Goal: Information Seeking & Learning: Learn about a topic

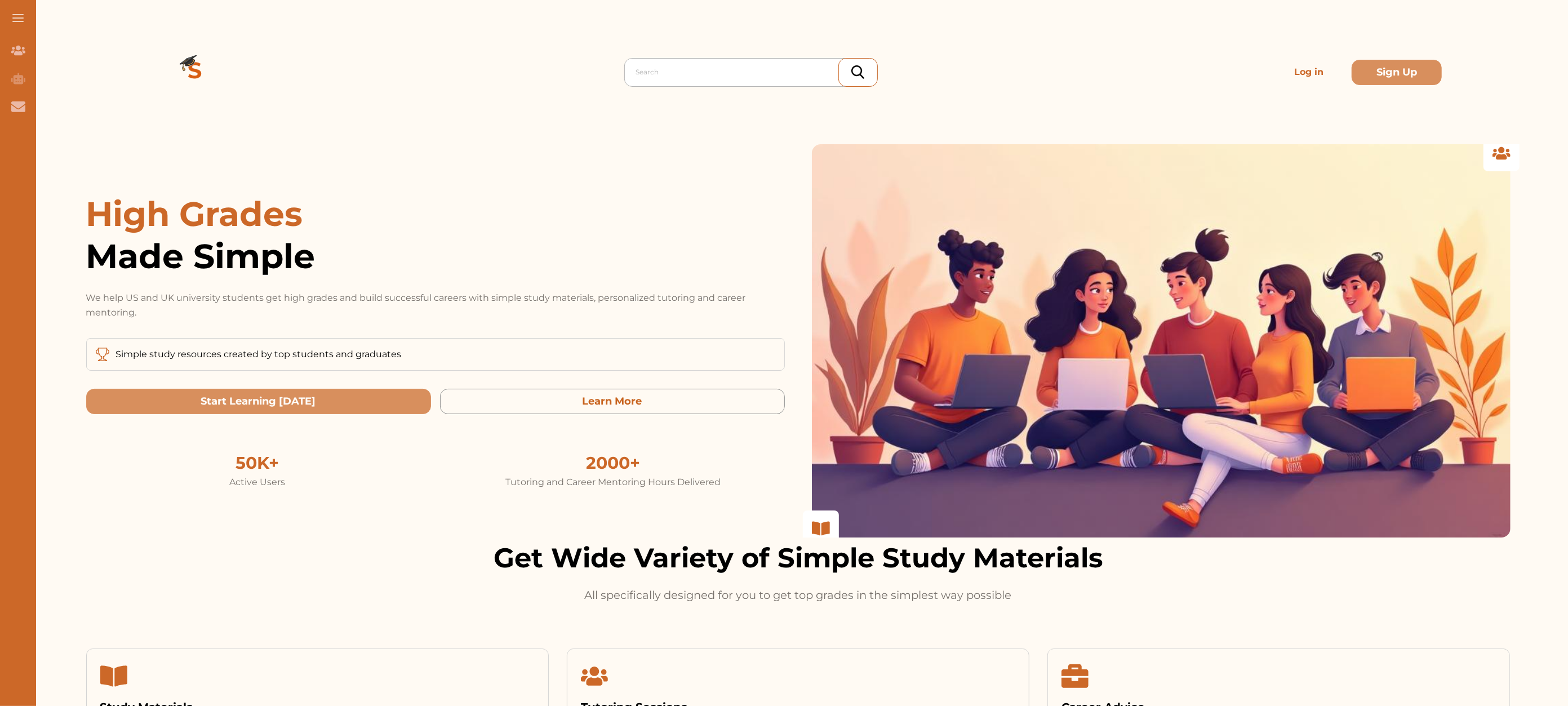
click at [689, 74] on div at bounding box center [754, 72] width 236 height 16
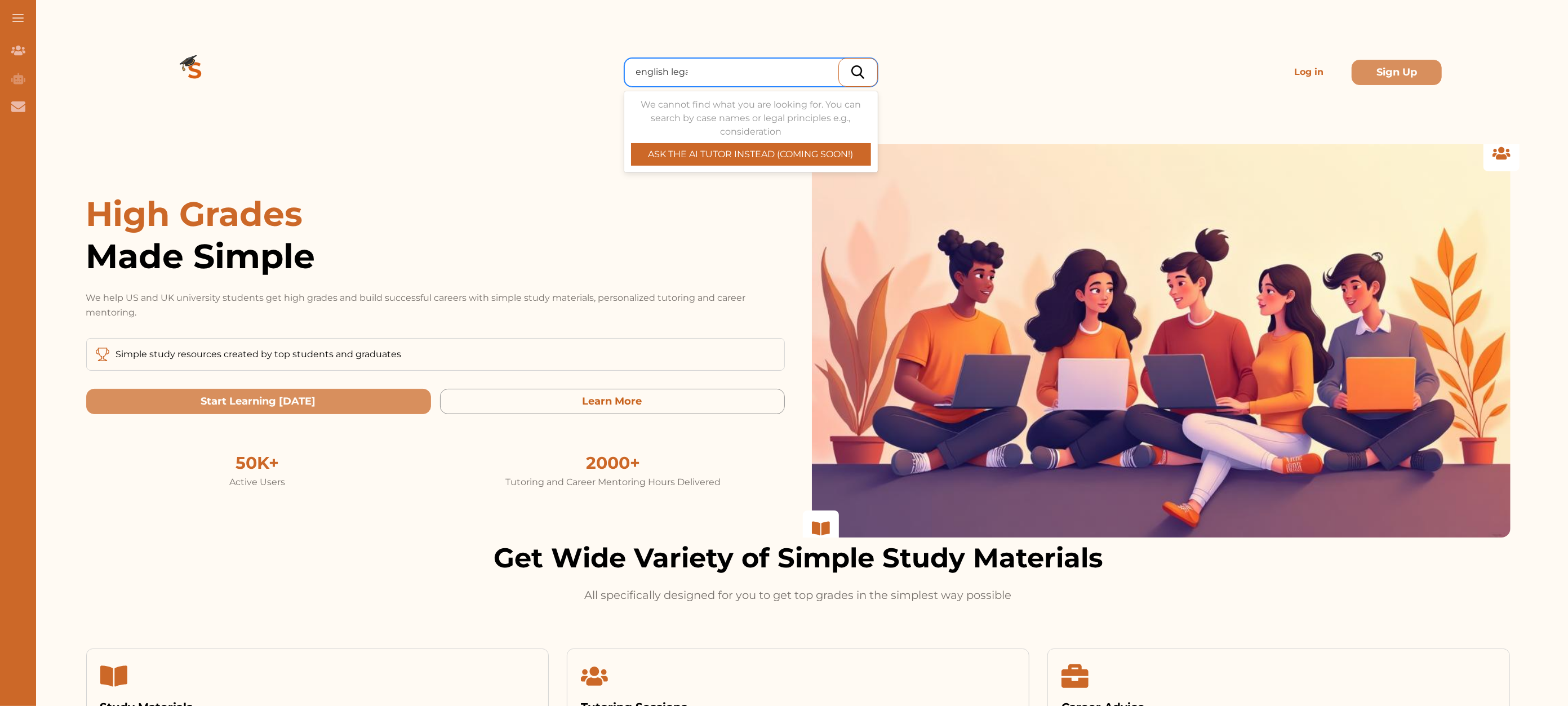
type input "english legal"
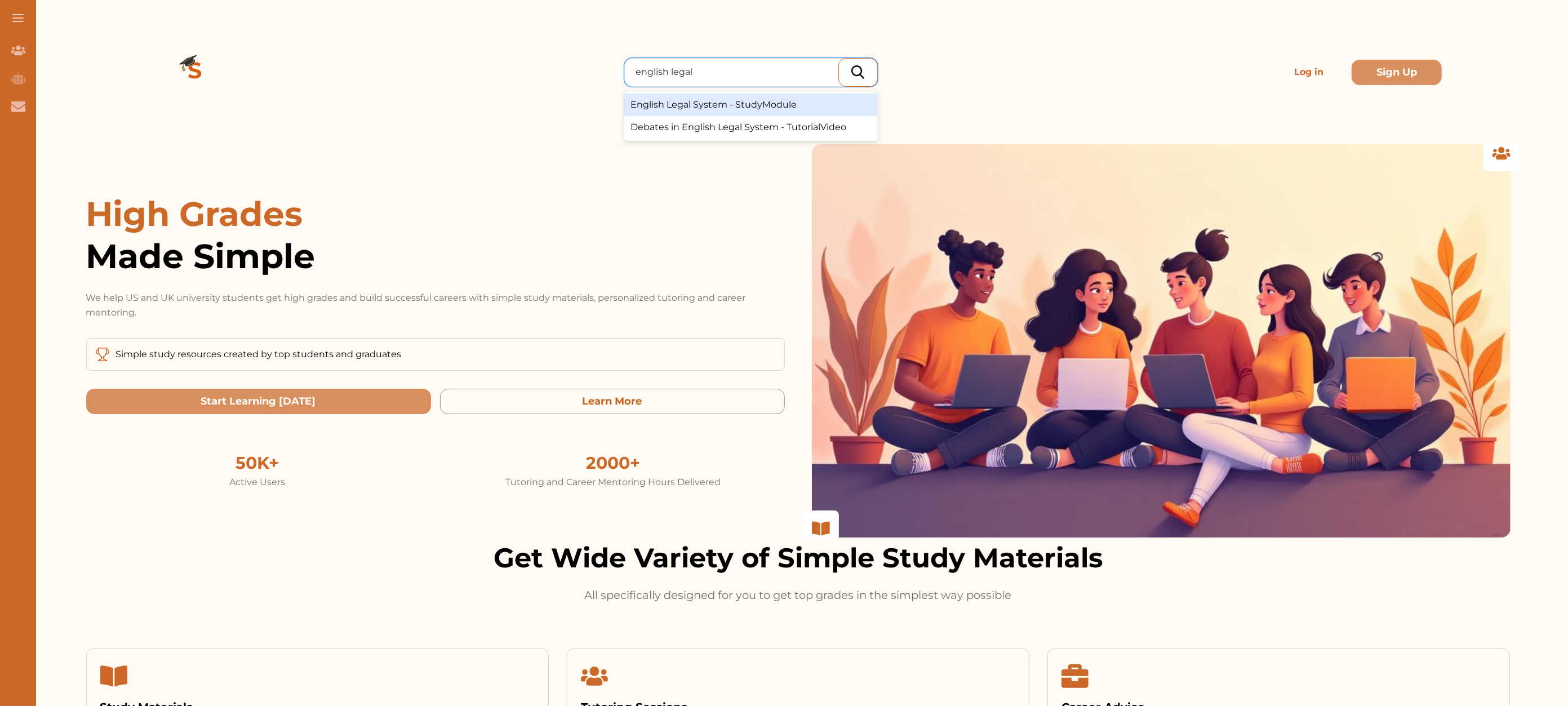
click at [698, 98] on div "English Legal System - StudyModule" at bounding box center [751, 105] width 254 height 22
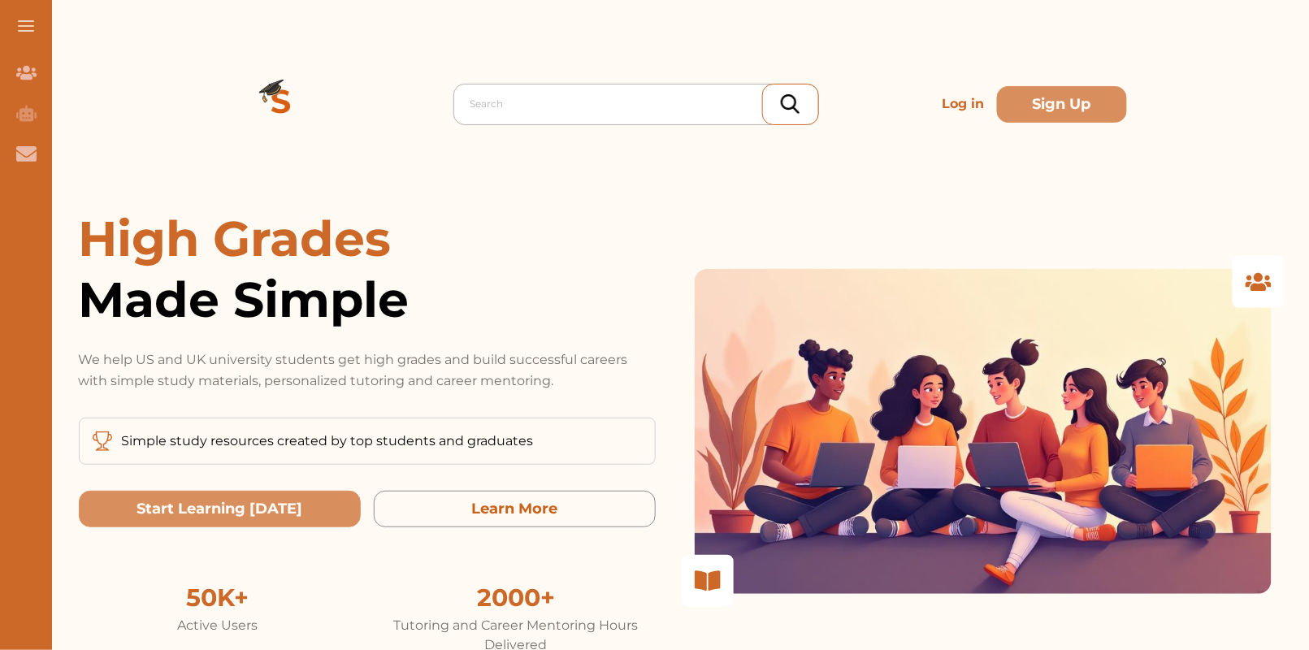
click at [558, 99] on div at bounding box center [640, 104] width 340 height 23
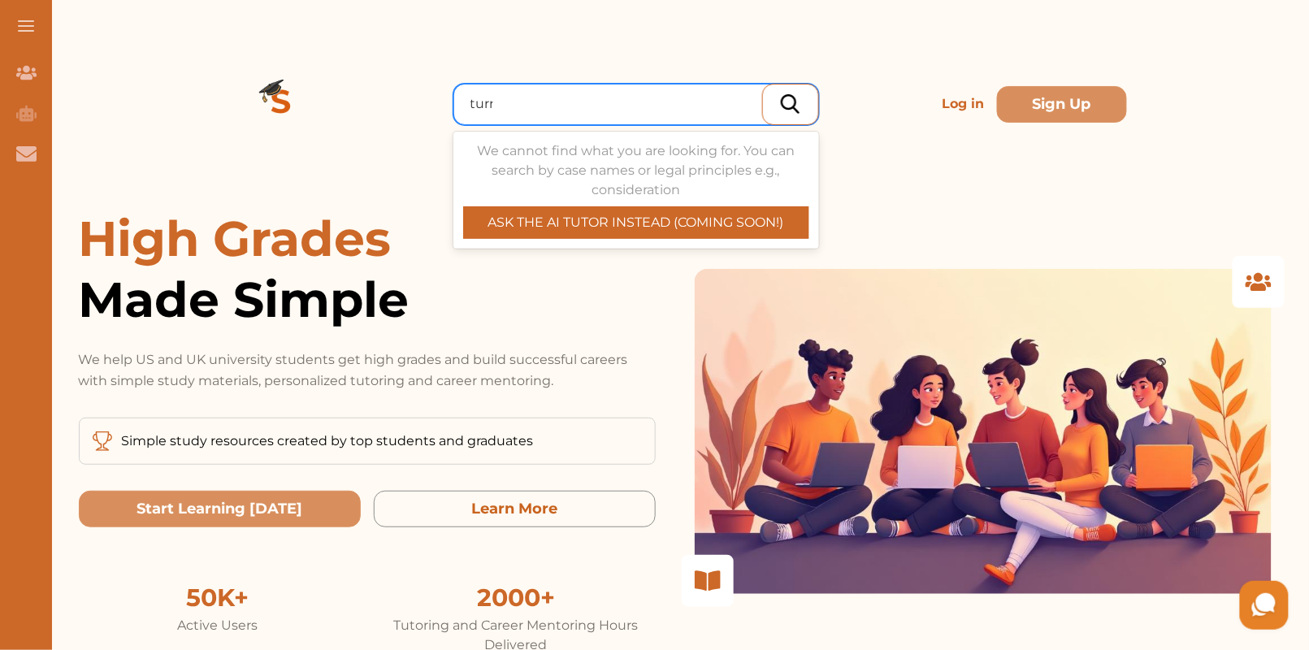
type input "turner"
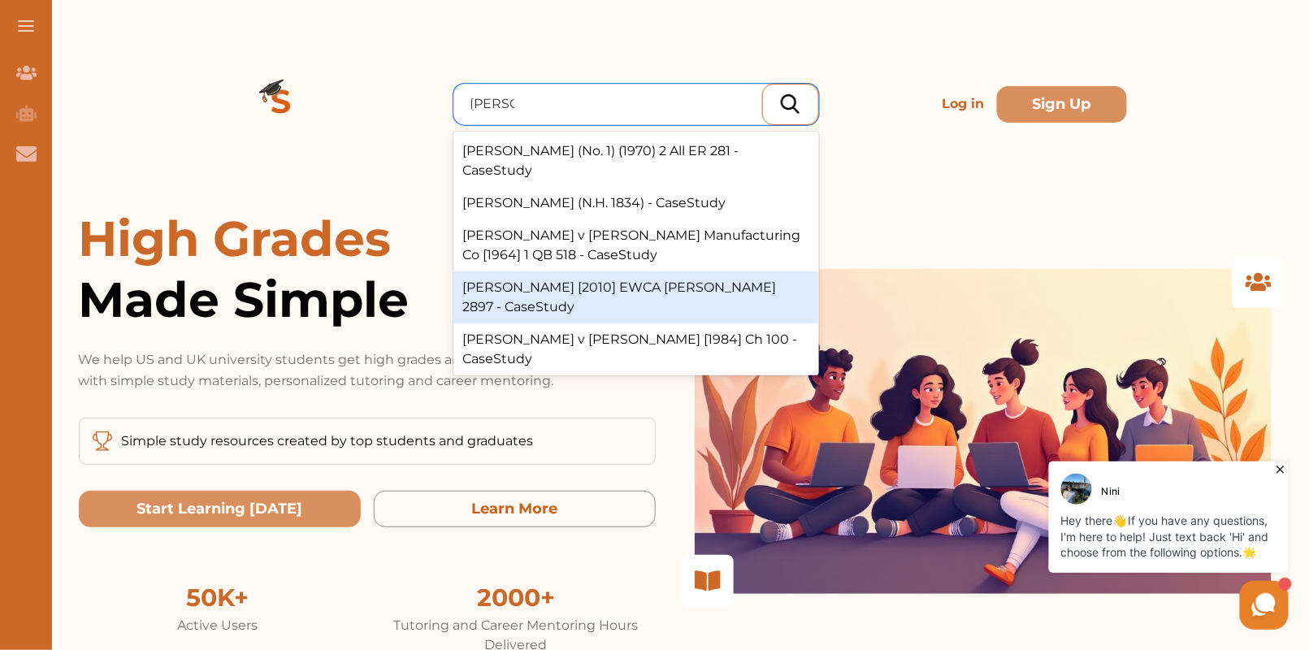
click at [690, 275] on div "[PERSON_NAME] [2010] EWCA [PERSON_NAME] 2897 - CaseStudy" at bounding box center [636, 297] width 366 height 52
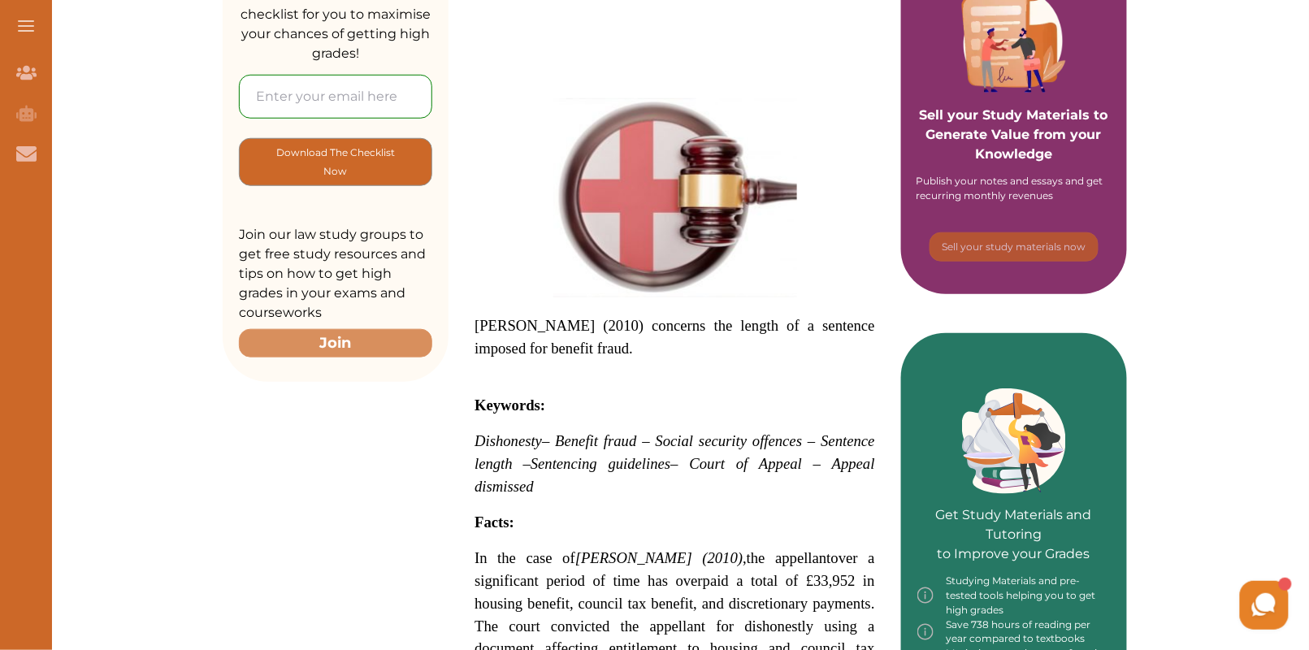
scroll to position [336, 0]
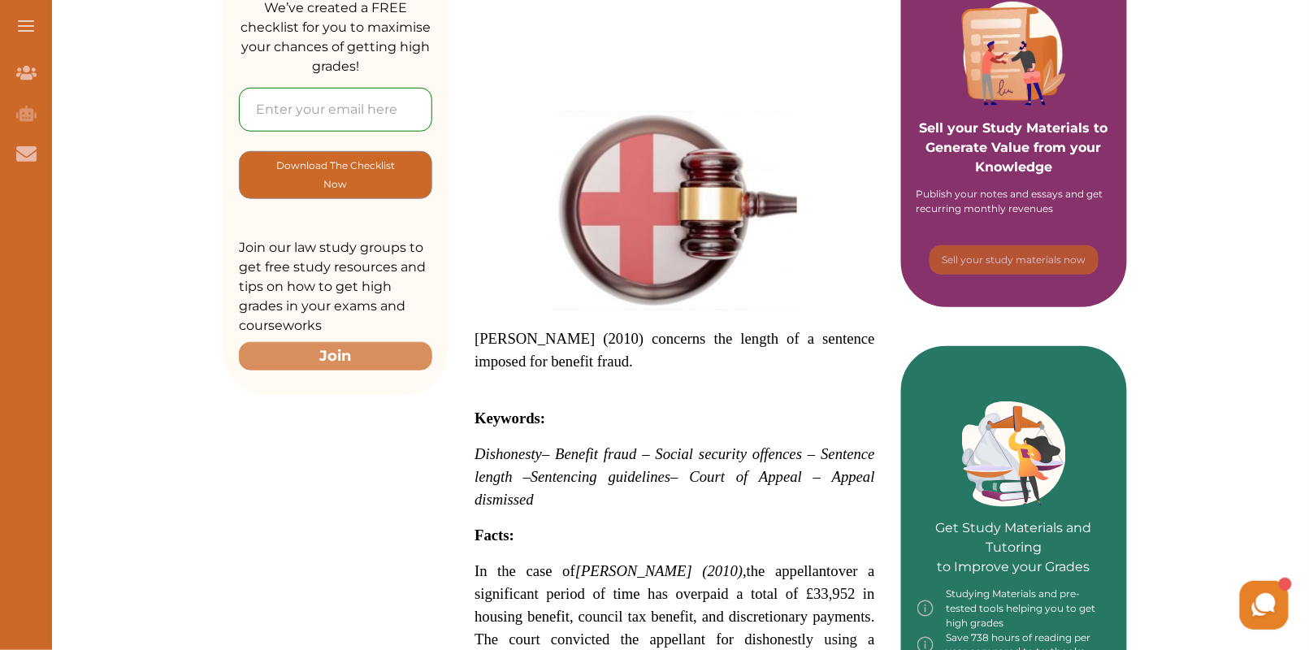
click at [600, 111] on img at bounding box center [675, 210] width 244 height 199
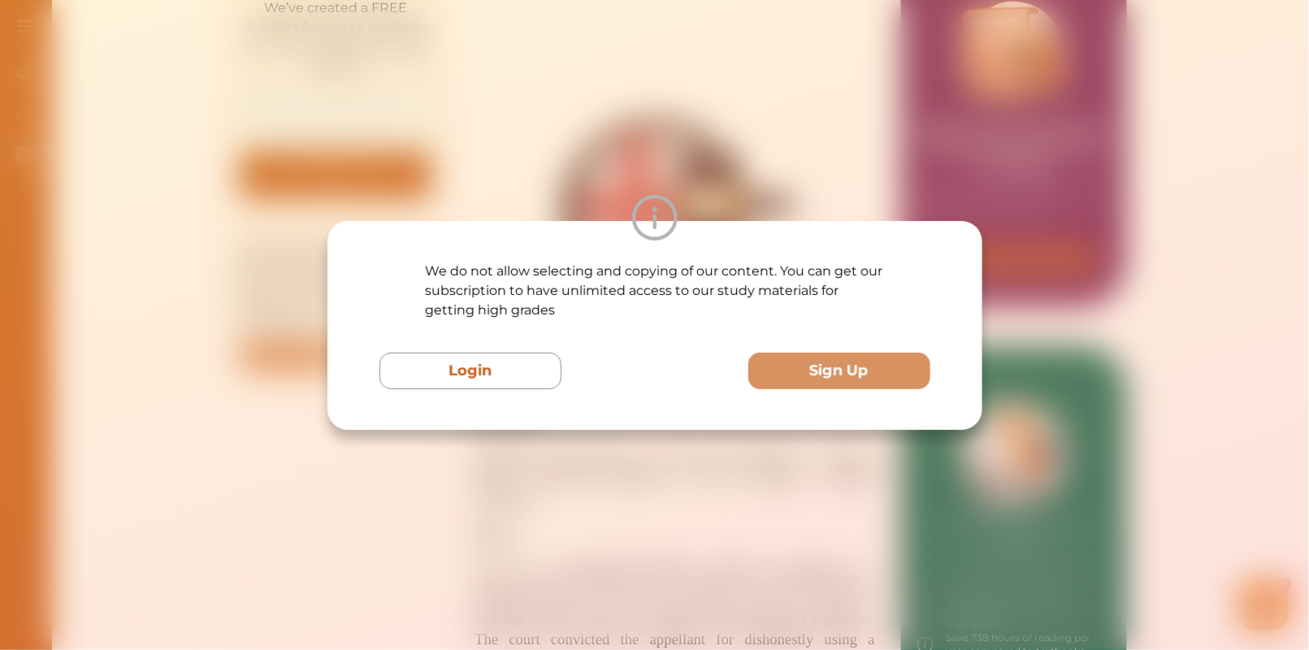
scroll to position [0, 0]
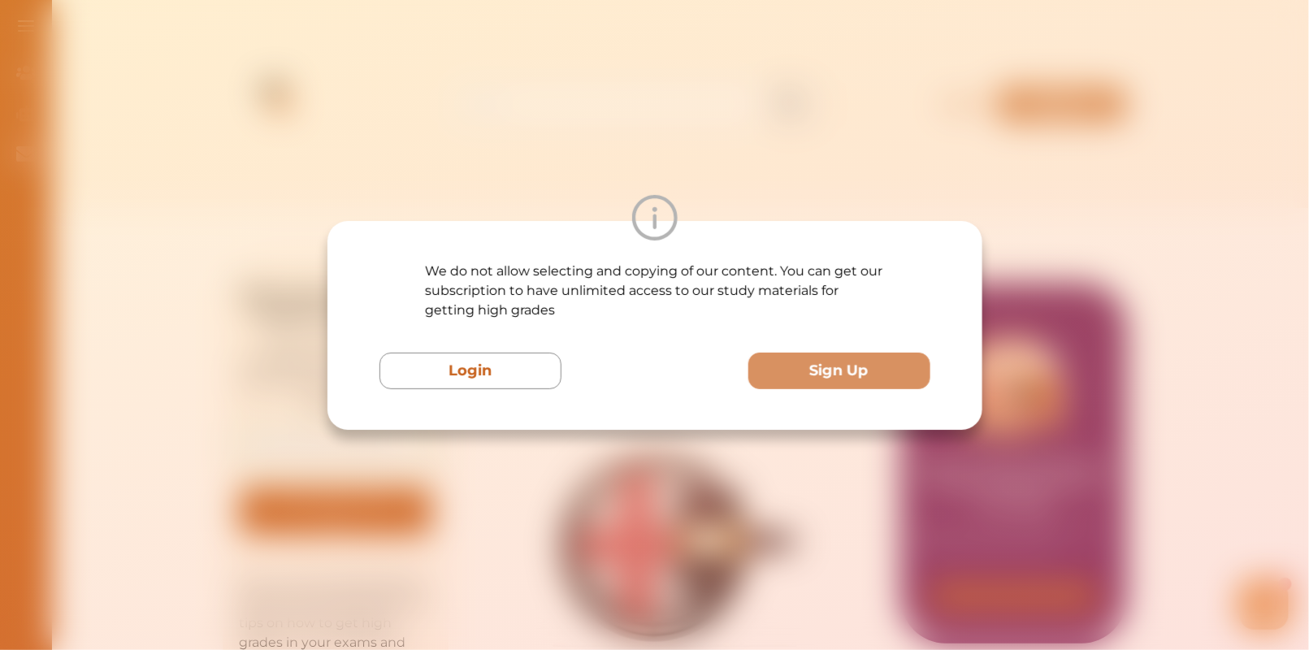
click at [783, 193] on div "We do not allow selecting and copying of our content. You can get our subscript…" at bounding box center [654, 325] width 1309 height 650
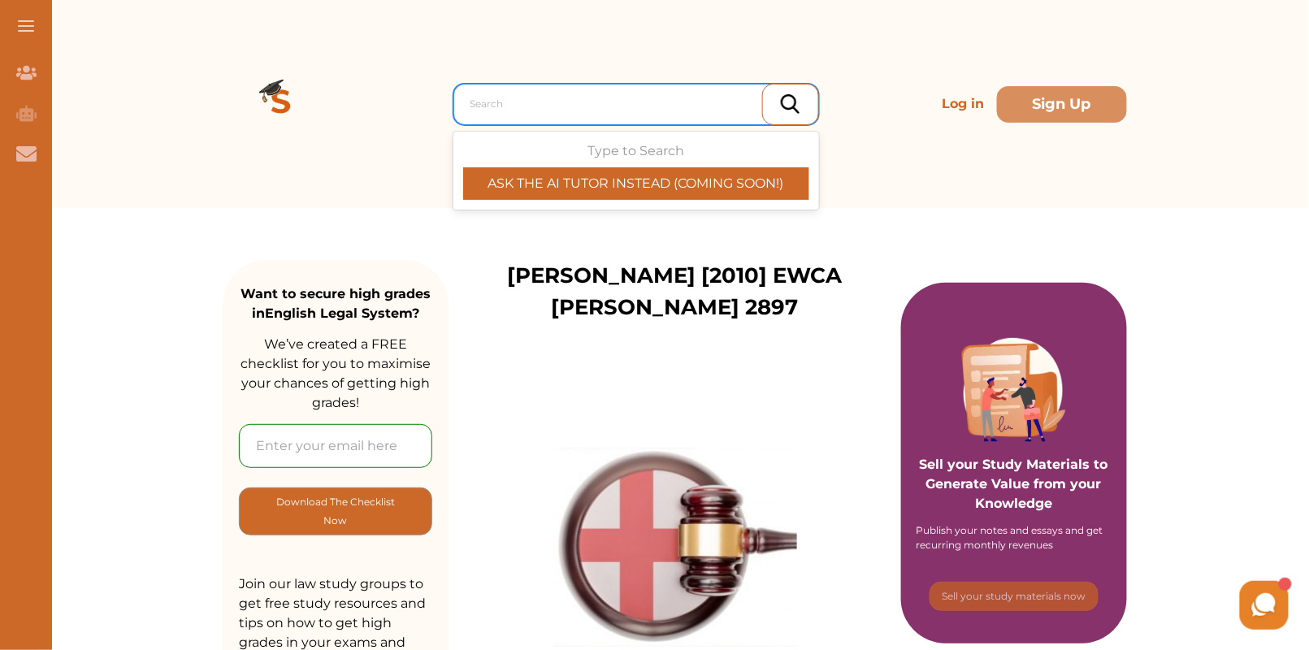
click at [556, 84] on div "Search" at bounding box center [636, 104] width 366 height 41
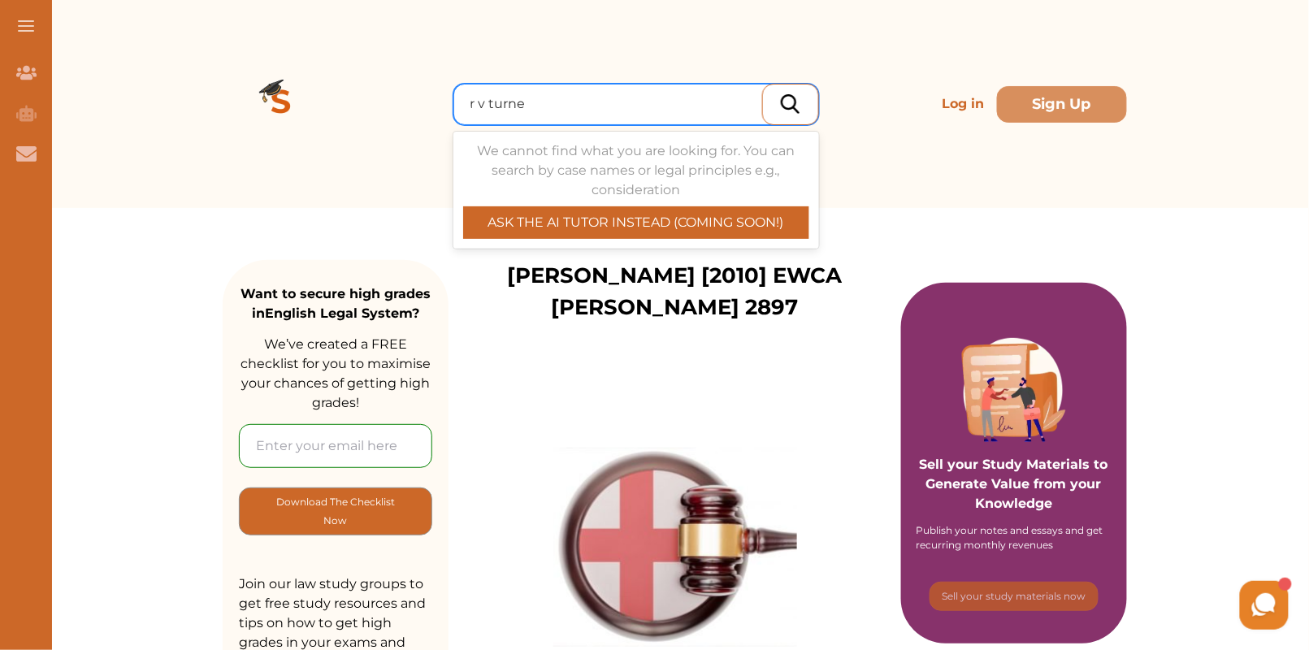
type input "r v turner"
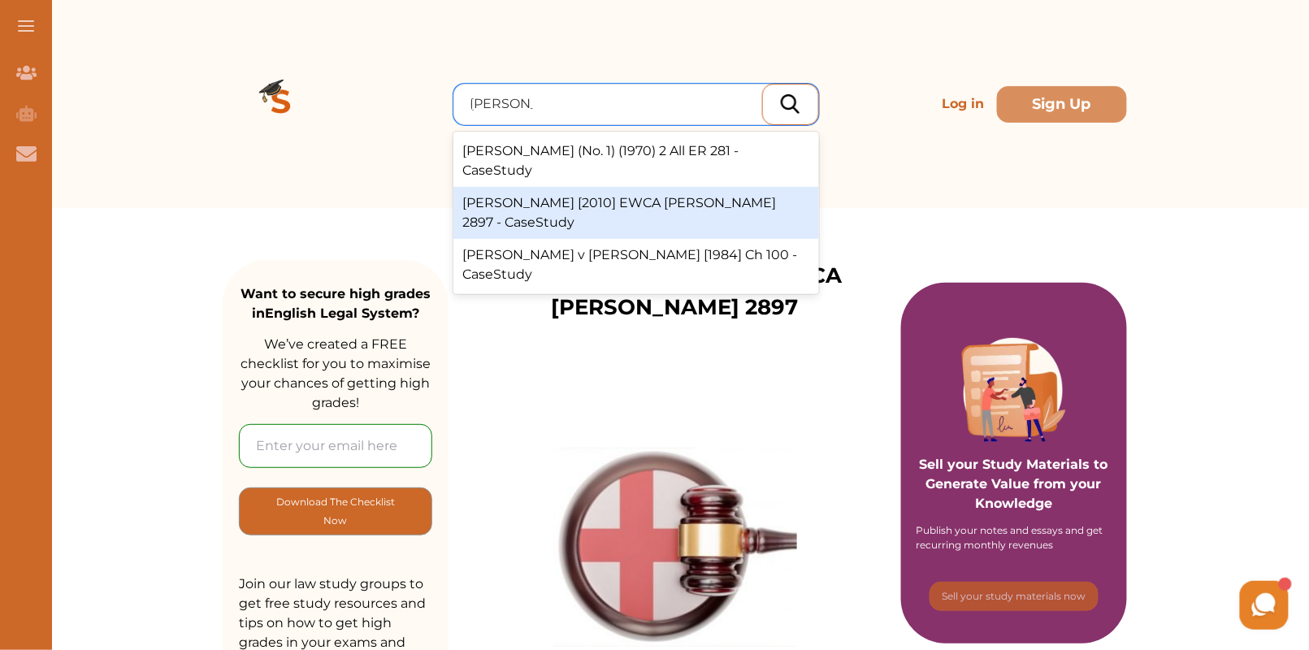
click at [682, 191] on div "R v Turner [2010] EWCA Crim 2897 - CaseStudy" at bounding box center [636, 213] width 366 height 52
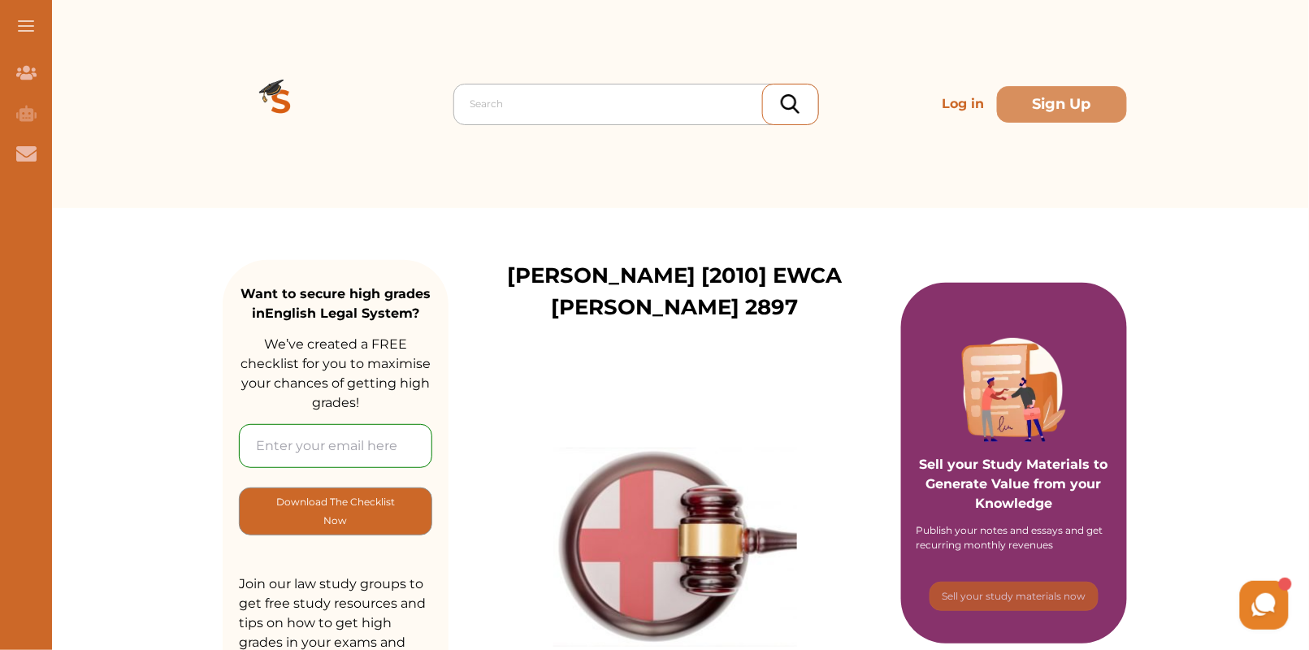
click at [496, 107] on div at bounding box center [640, 104] width 340 height 23
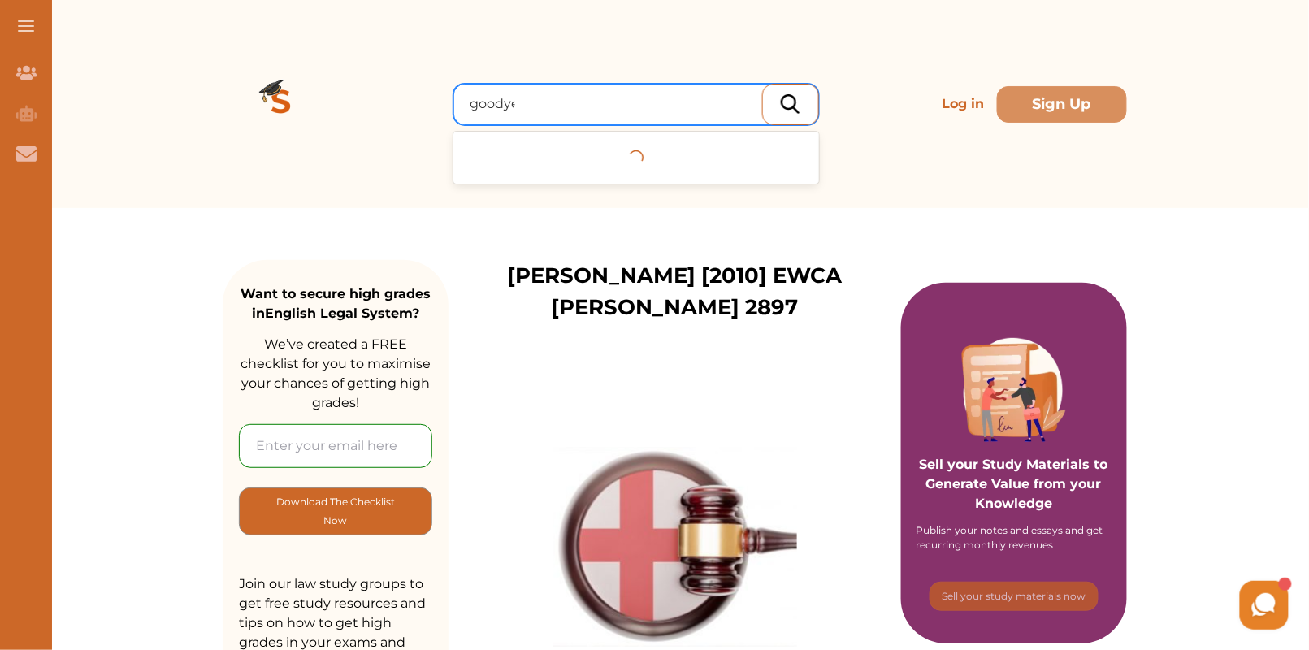
type input "goodyear"
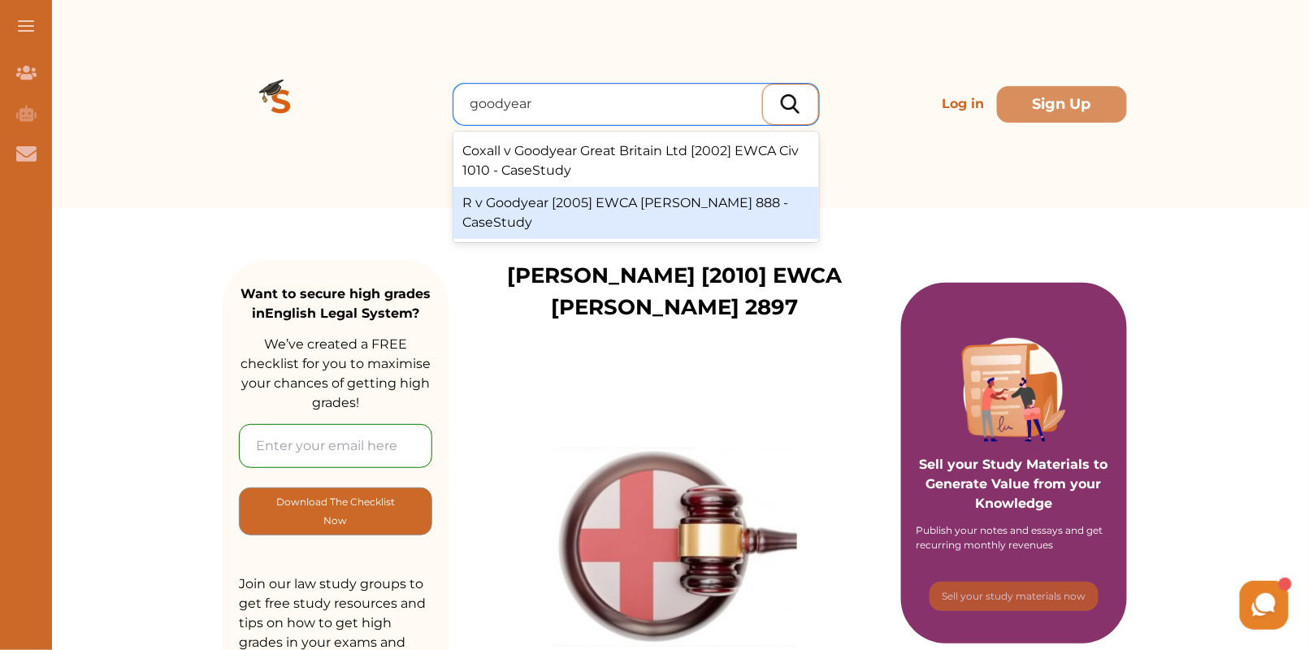
click at [694, 209] on div "R v Goodyear [2005] EWCA Crim 888 - CaseStudy" at bounding box center [636, 213] width 366 height 52
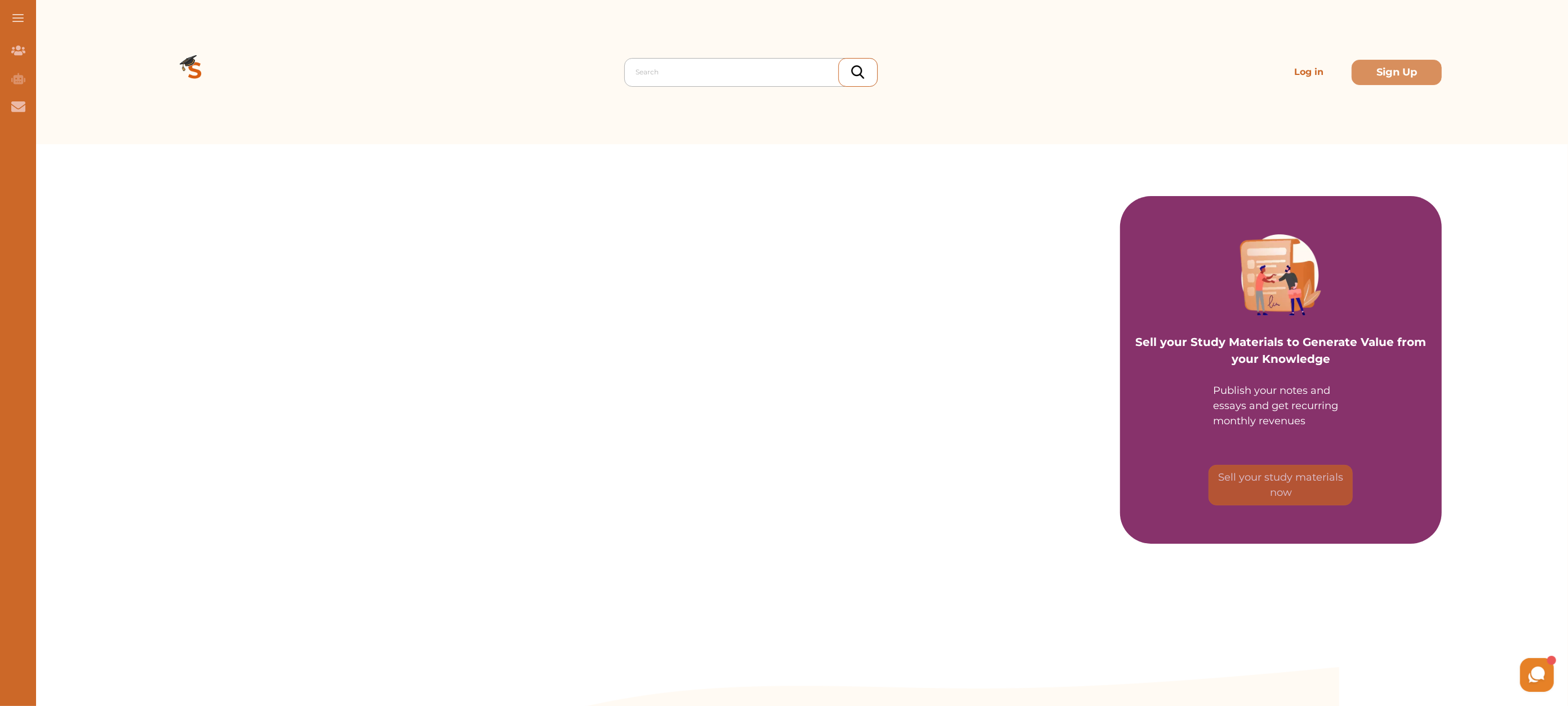
click at [795, 67] on div at bounding box center [754, 72] width 236 height 16
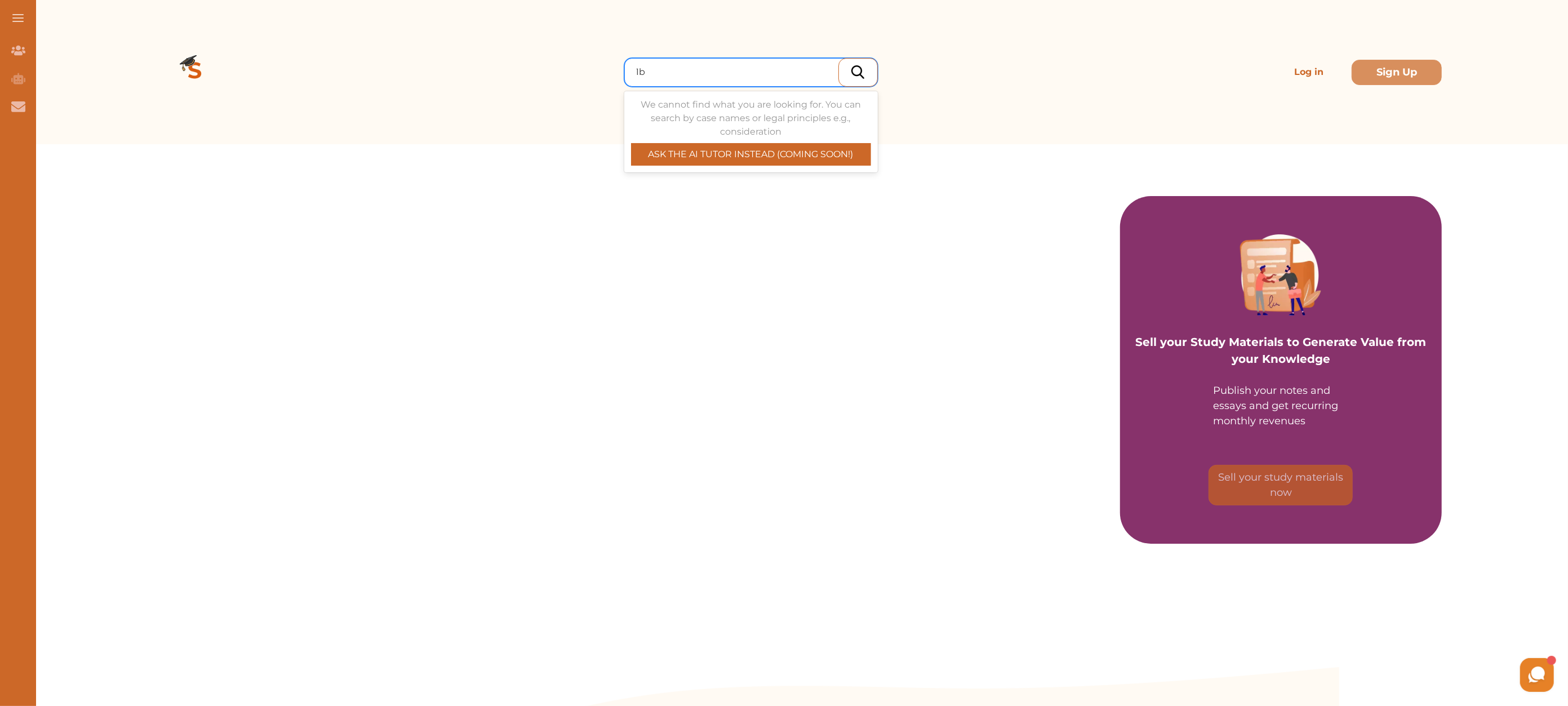
type input "1"
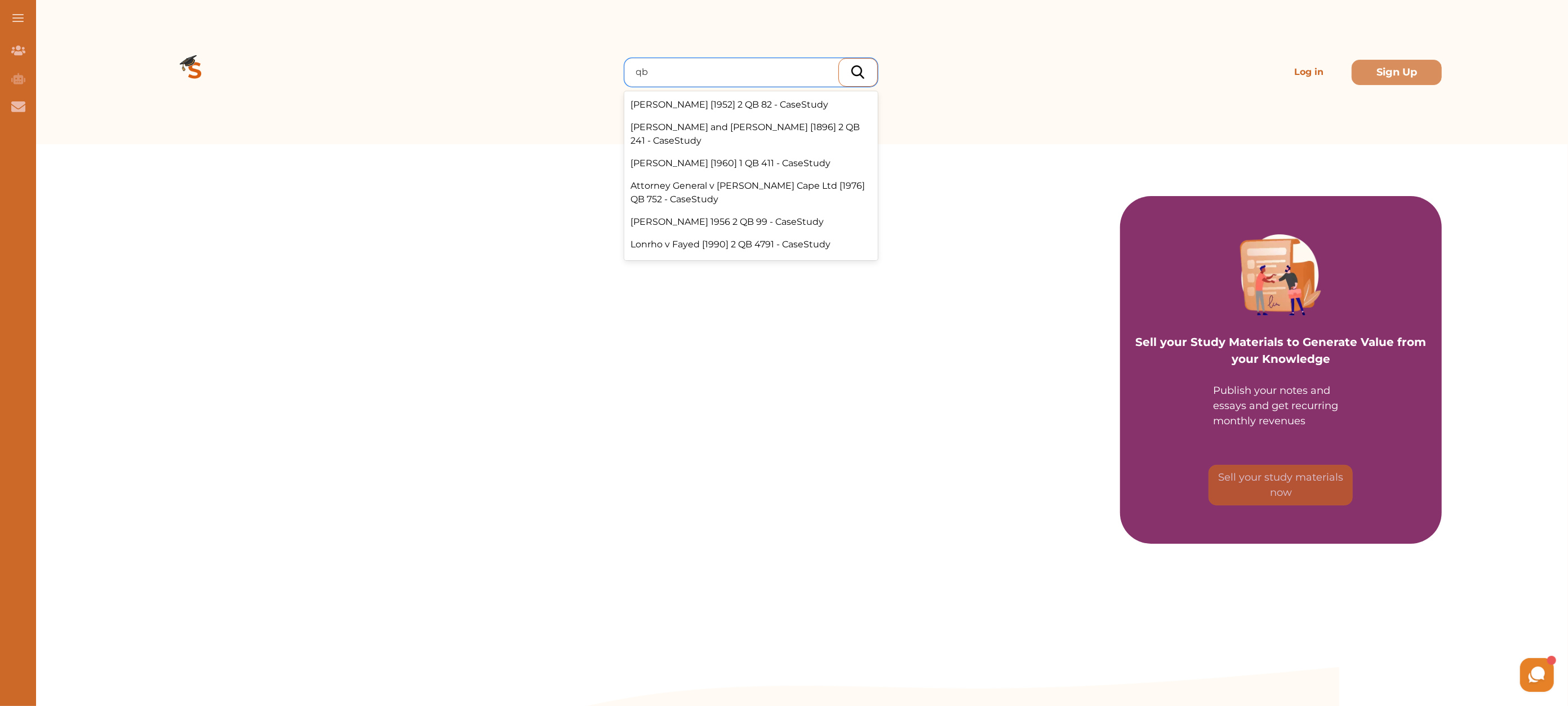
type input "q"
type input "1"
type input "2 qb"
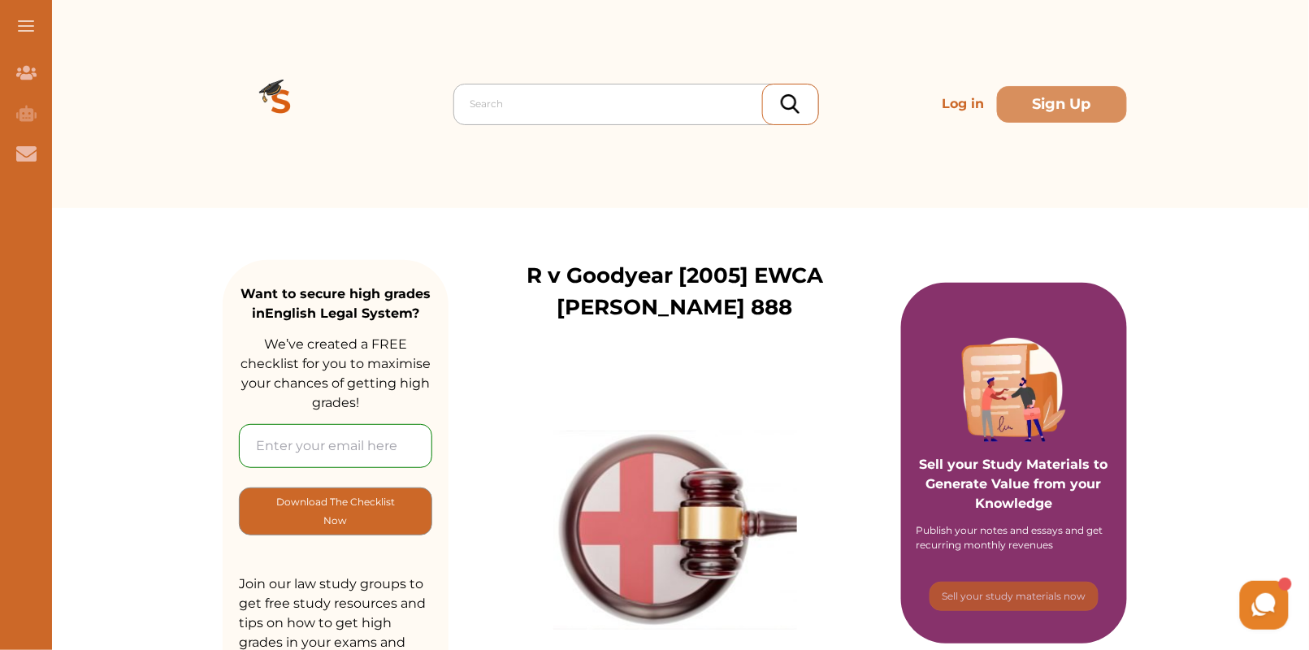
click at [594, 100] on div at bounding box center [640, 104] width 340 height 23
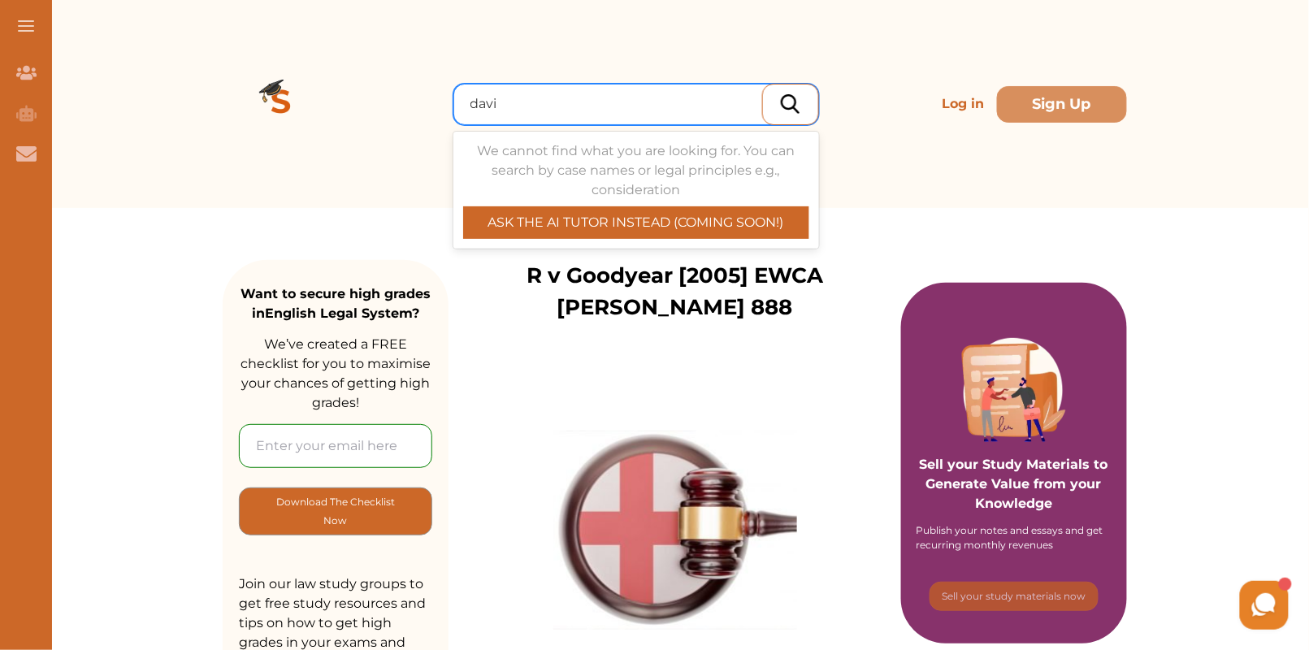
type input "davis"
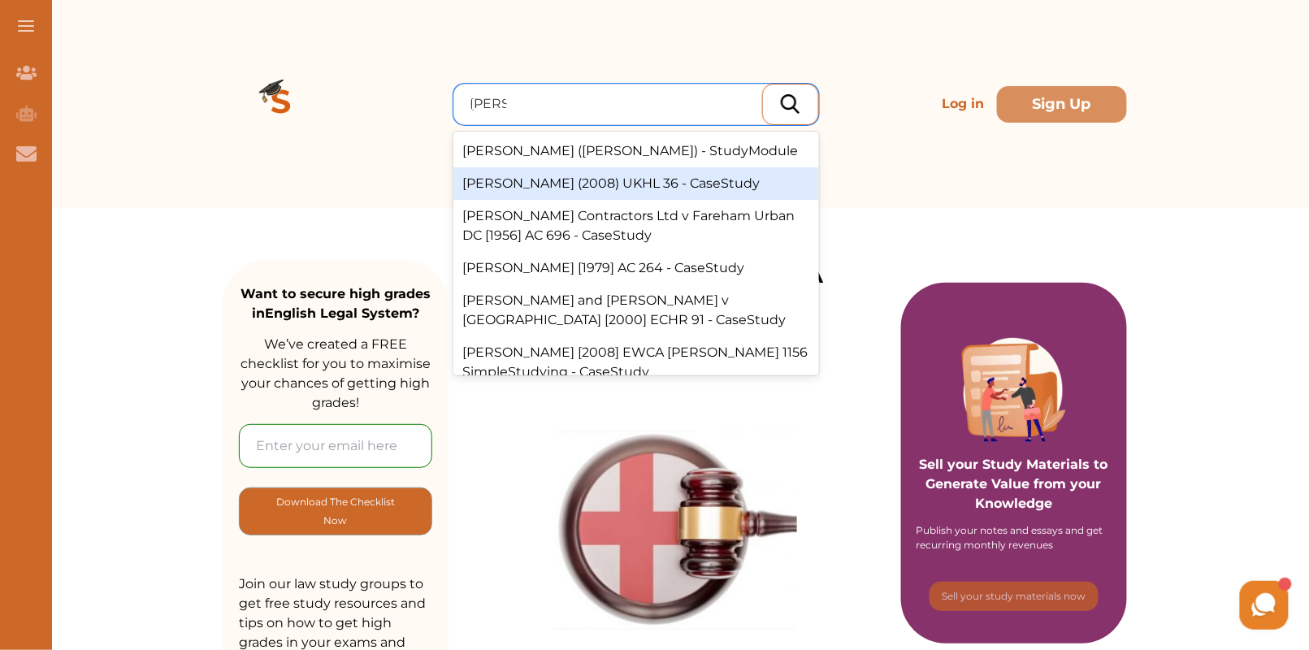
click at [646, 189] on div "R v Davis (2008) UKHL 36 - CaseStudy" at bounding box center [636, 183] width 366 height 32
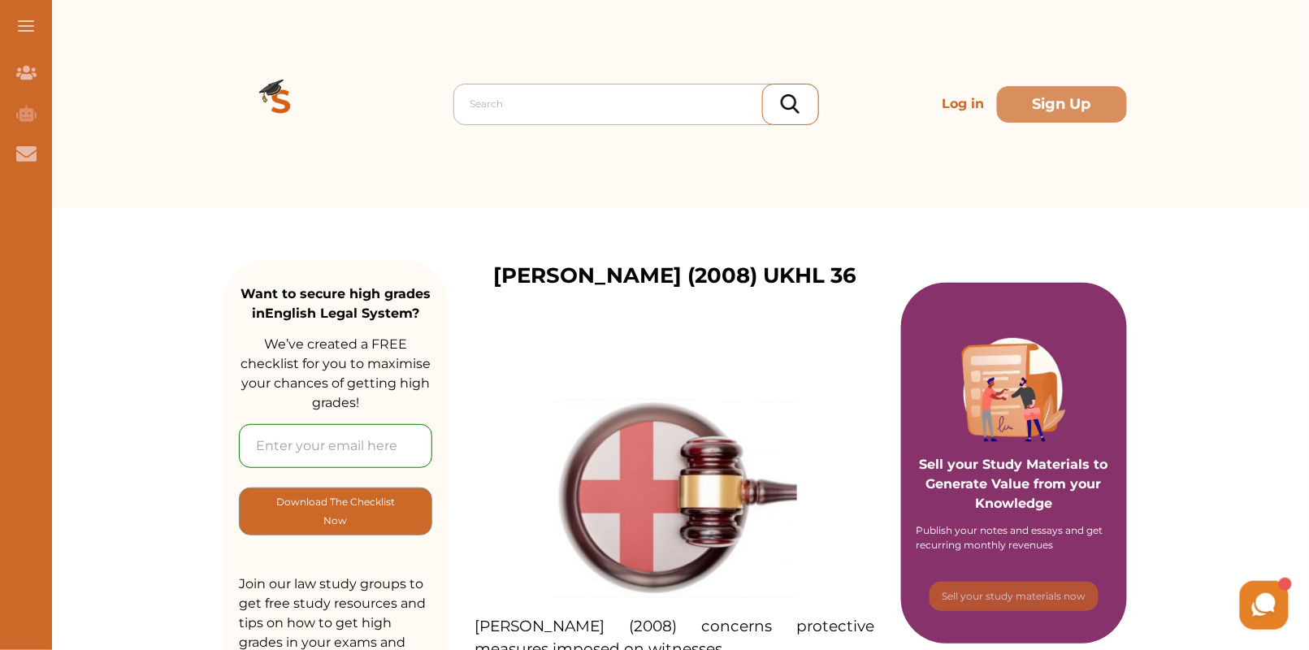
click at [583, 105] on div at bounding box center [640, 104] width 340 height 23
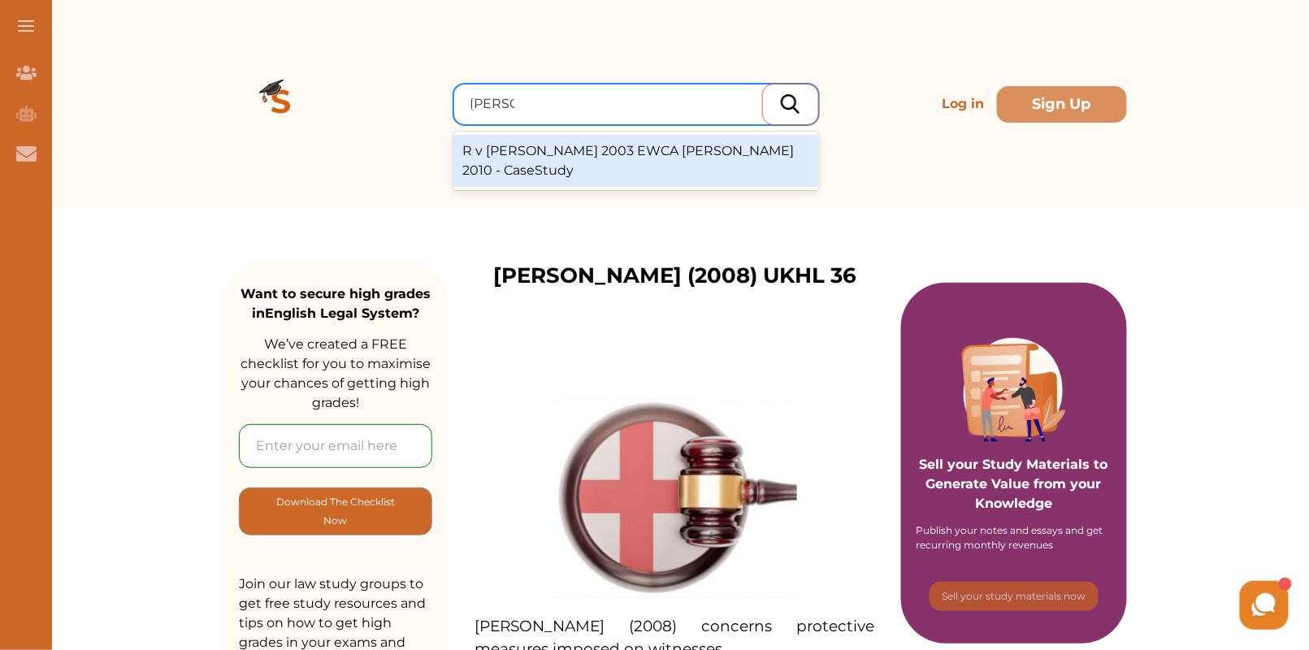
type input "sally clar"
click at [604, 162] on div "R v Sally Clark 2003 EWCA CRIM 2010 - CaseStudy" at bounding box center [636, 161] width 366 height 52
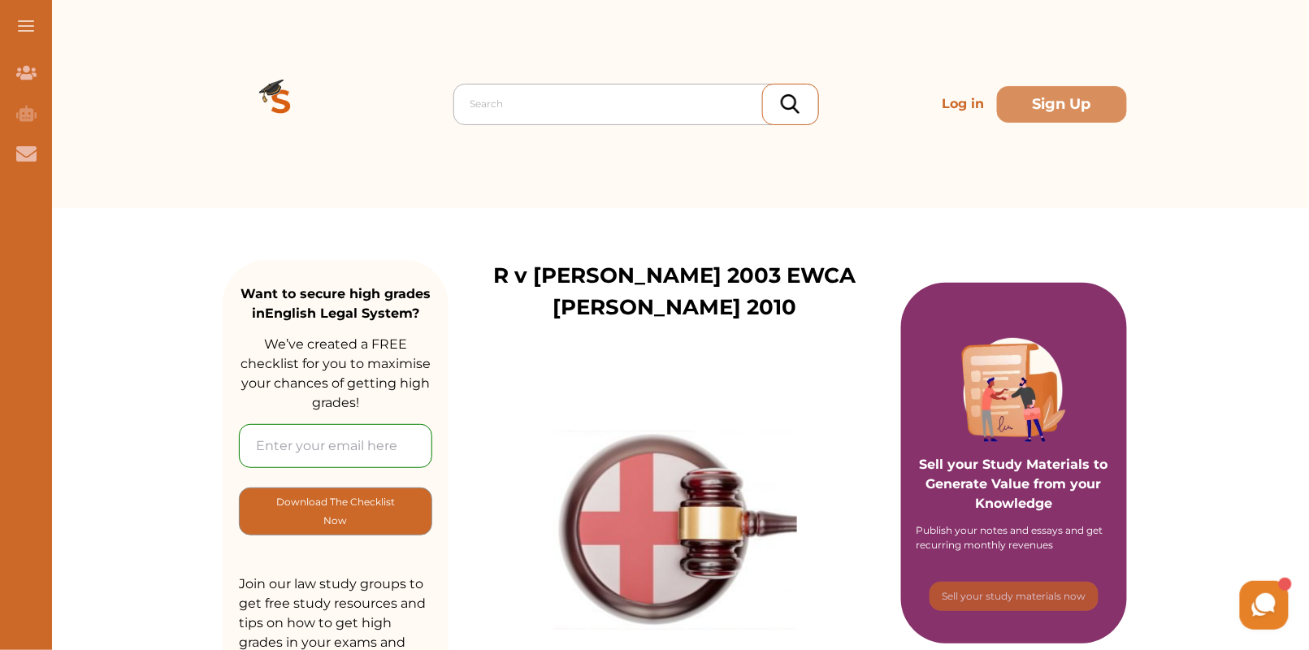
click at [574, 115] on div at bounding box center [640, 104] width 340 height 23
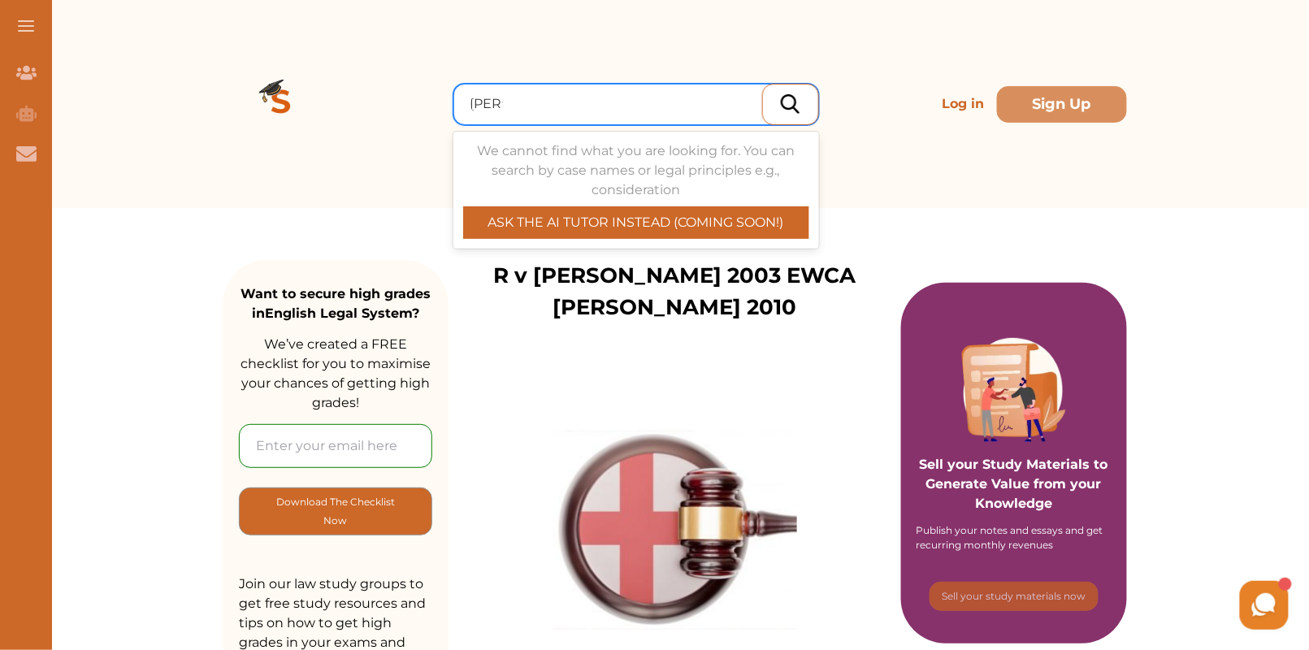
type input "hoare"
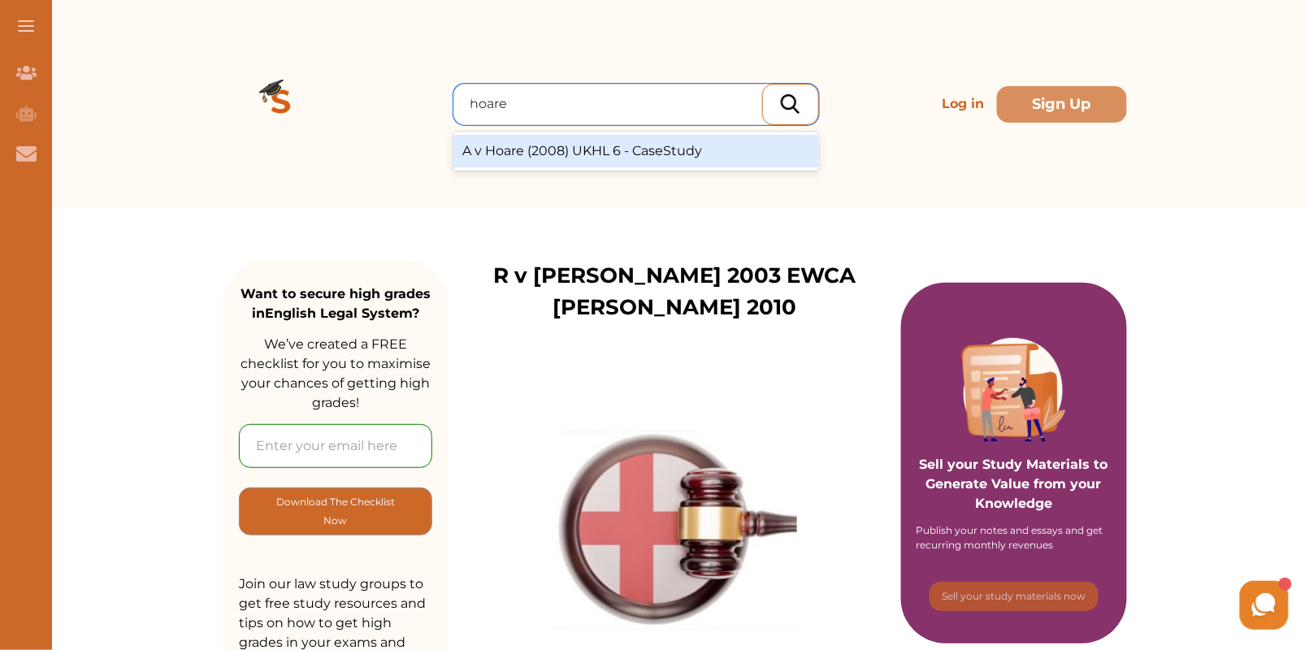
click at [559, 157] on div "A v Hoare (2008) UKHL 6 - CaseStudy" at bounding box center [636, 151] width 366 height 32
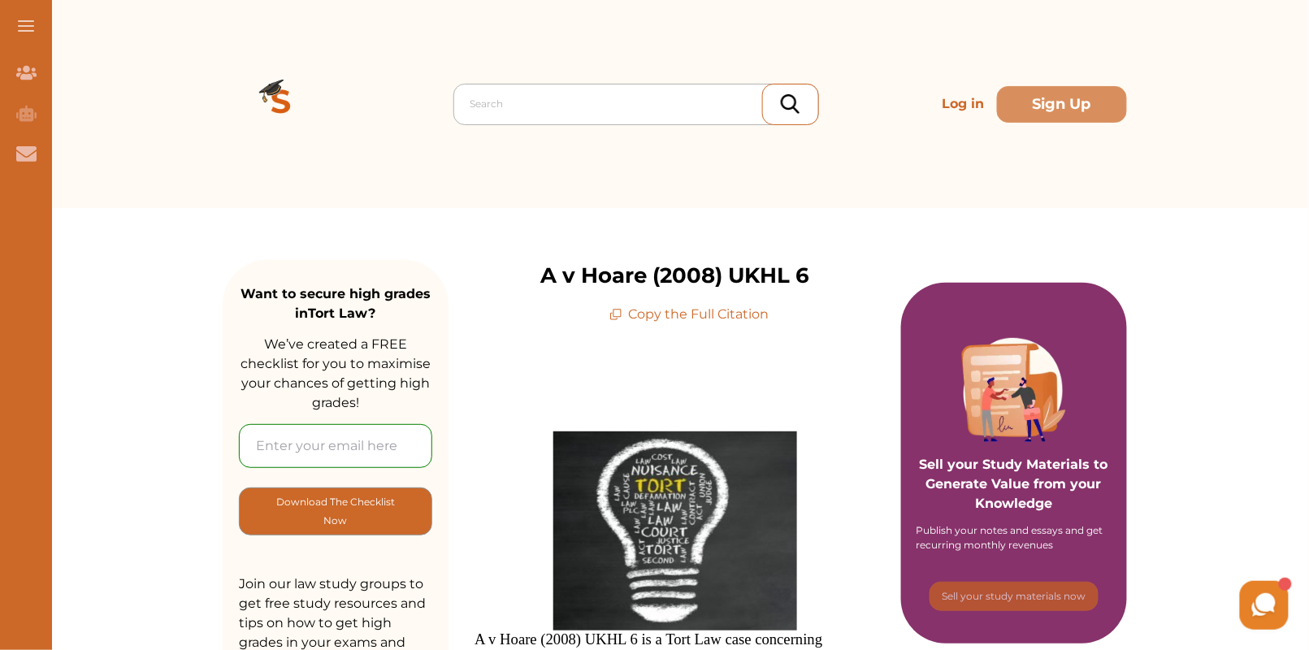
click at [616, 106] on div at bounding box center [640, 104] width 340 height 23
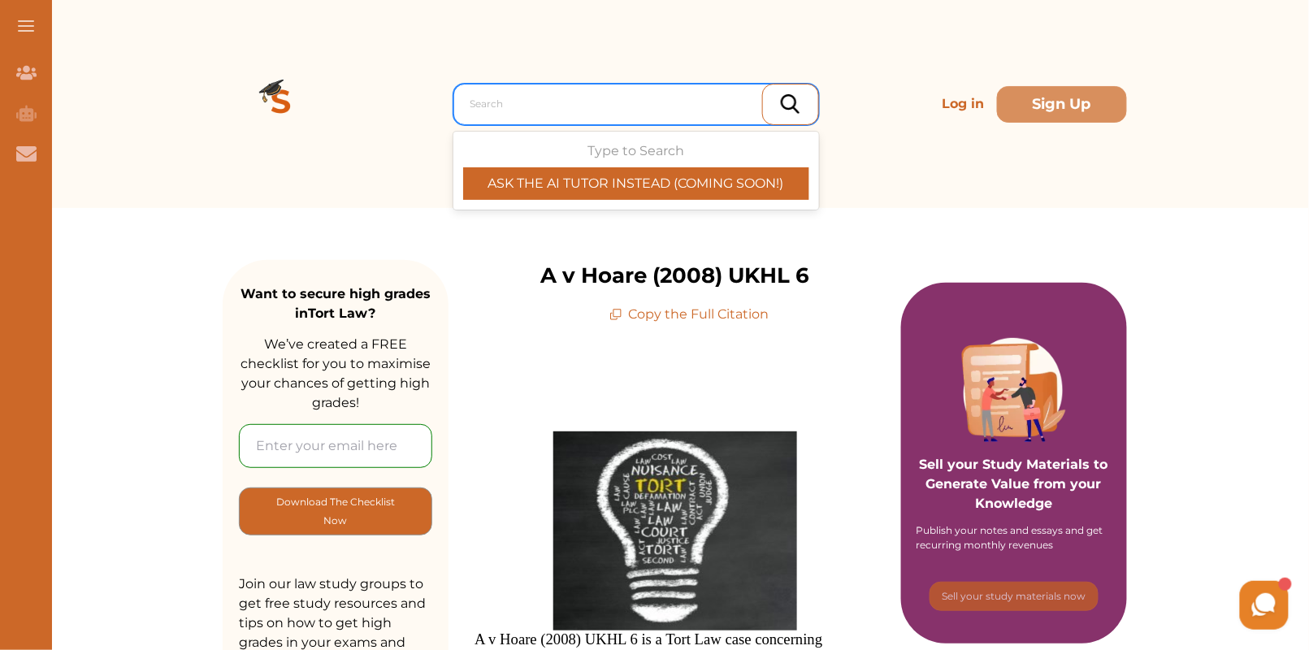
paste input "Mitchell v News Group Newspaper (2013) EWCA Civ 1537"
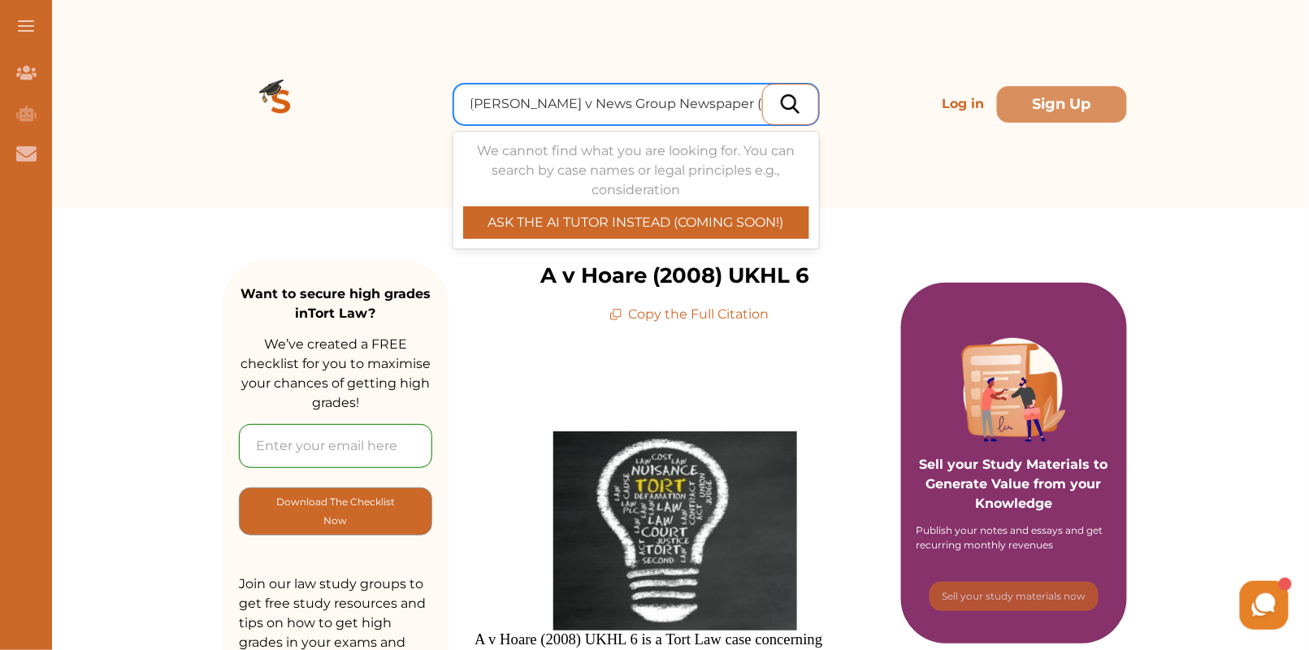
scroll to position [0, 13]
drag, startPoint x: 684, startPoint y: 107, endPoint x: 867, endPoint y: 106, distance: 182.8
click at [867, 106] on div "Use Up and Down to choose options, press Enter to select the currently focused …" at bounding box center [675, 104] width 904 height 208
type input "Mitchell v News Group Newspaper"
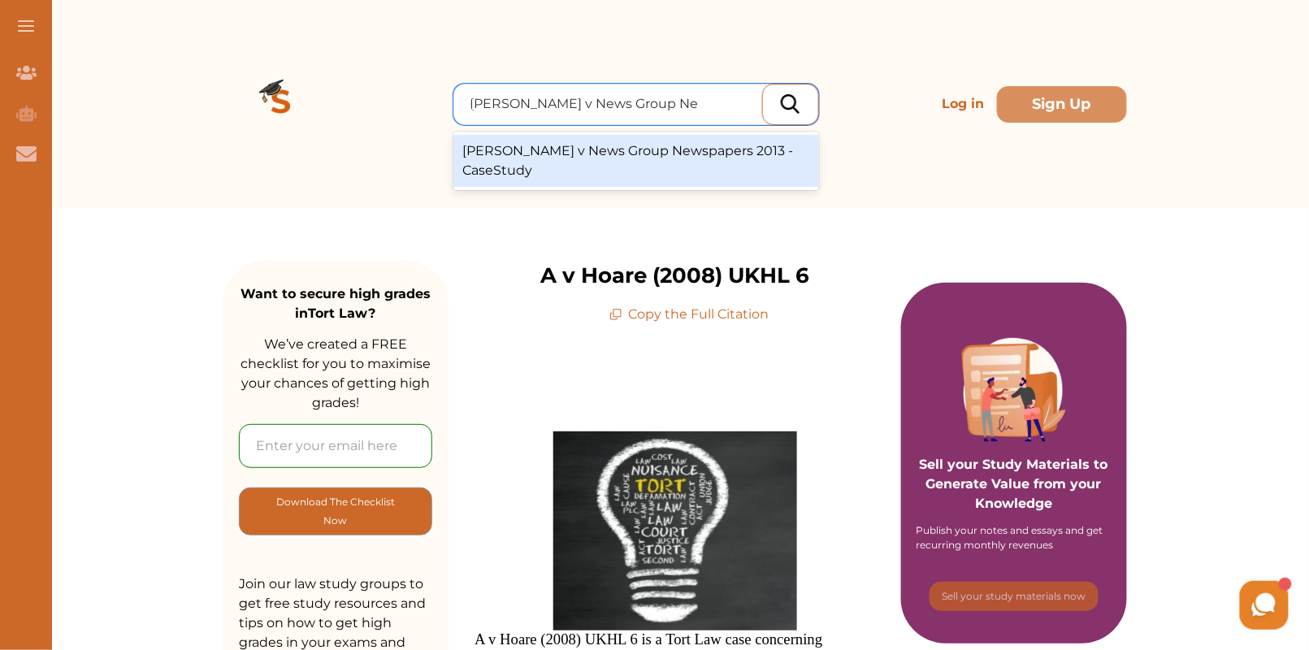
click at [639, 138] on div "Mitchell v News Group Newspapers 2013 - CaseStudy" at bounding box center [636, 161] width 366 height 52
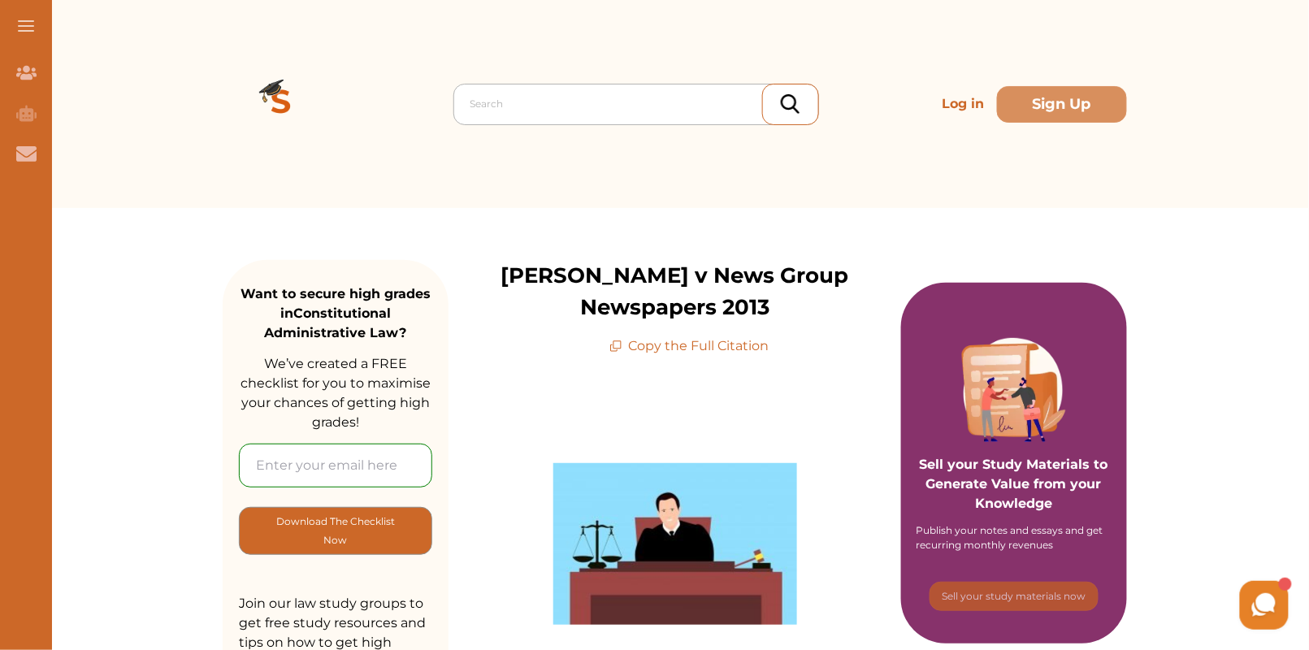
click at [607, 115] on div at bounding box center [640, 104] width 340 height 23
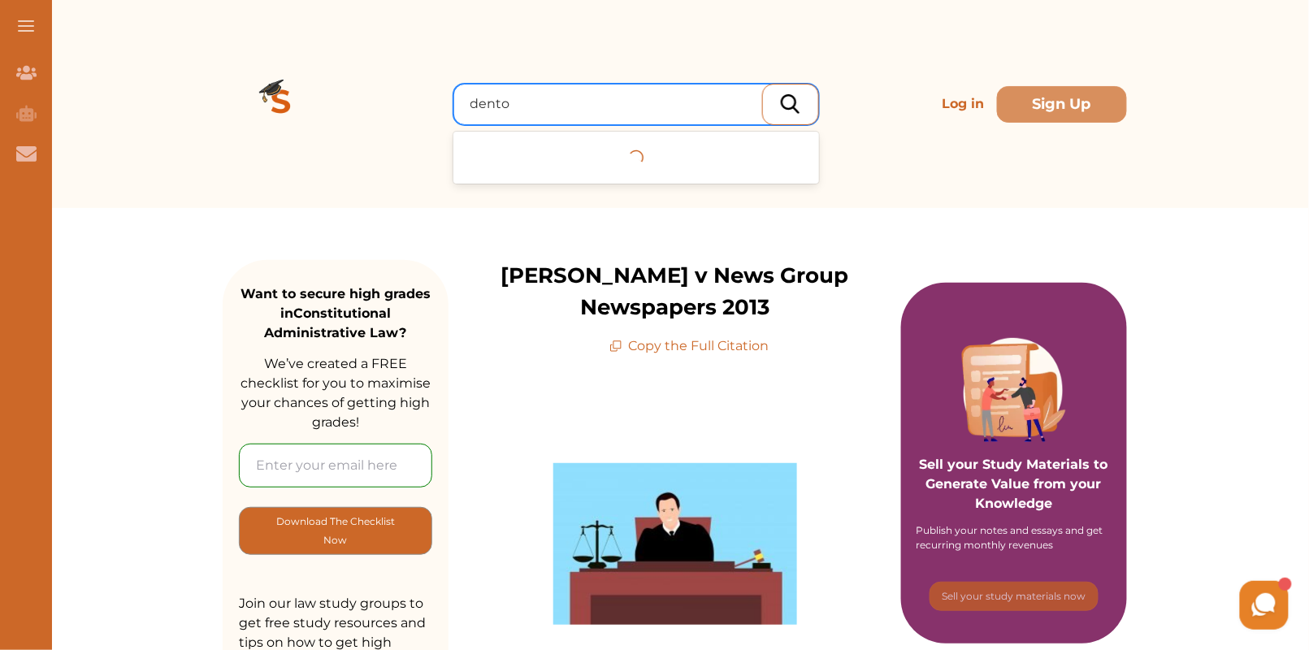
type input "denton"
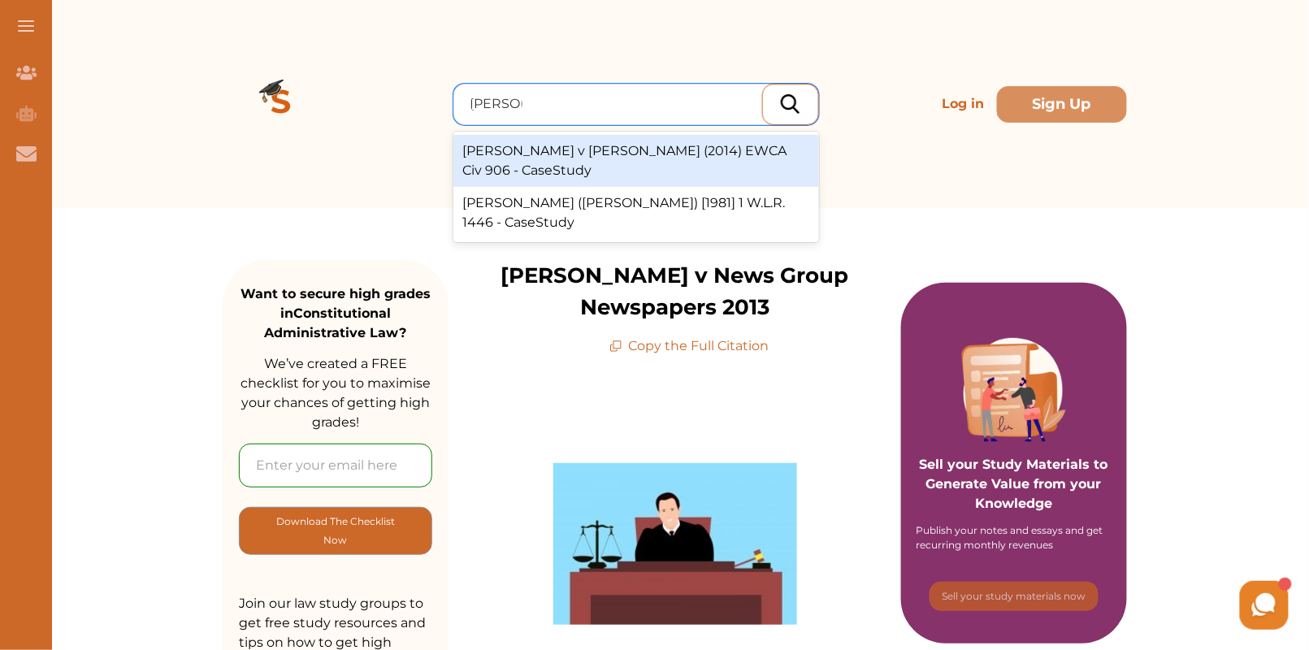
click at [662, 156] on div "Denton v TH White (2014) EWCA Civ 906 - CaseStudy" at bounding box center [636, 161] width 366 height 52
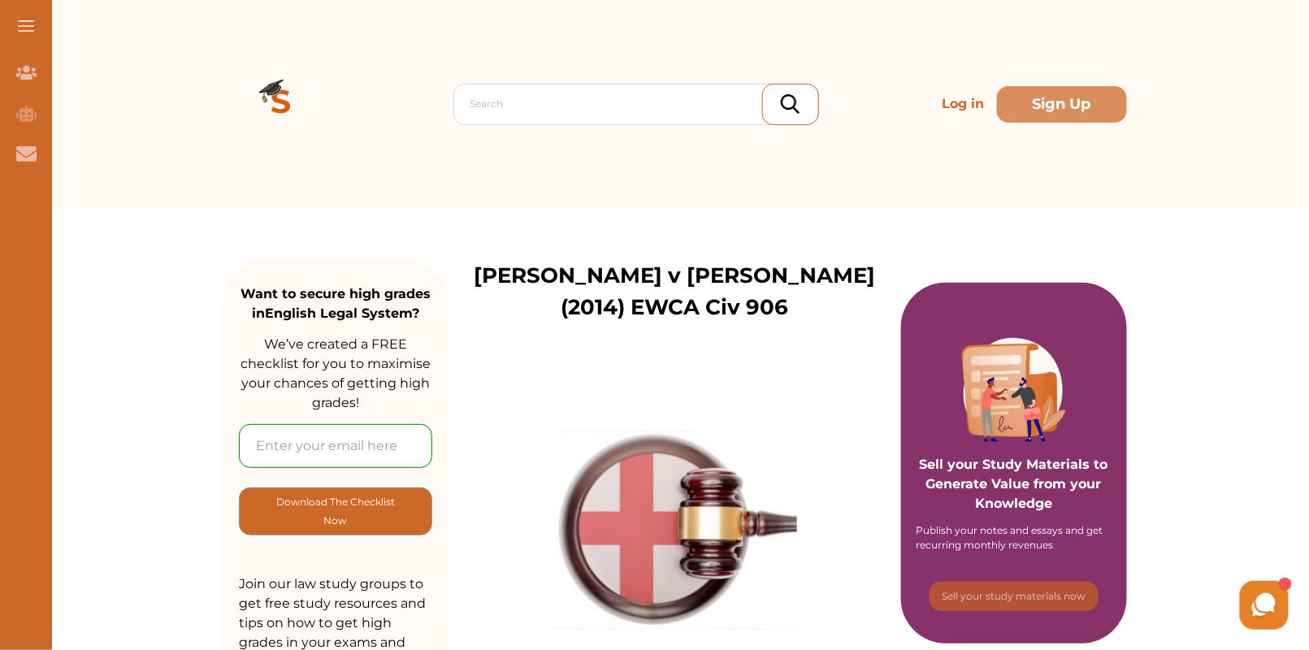
click at [587, 124] on div "Search Log in Sign Up" at bounding box center [675, 104] width 904 height 208
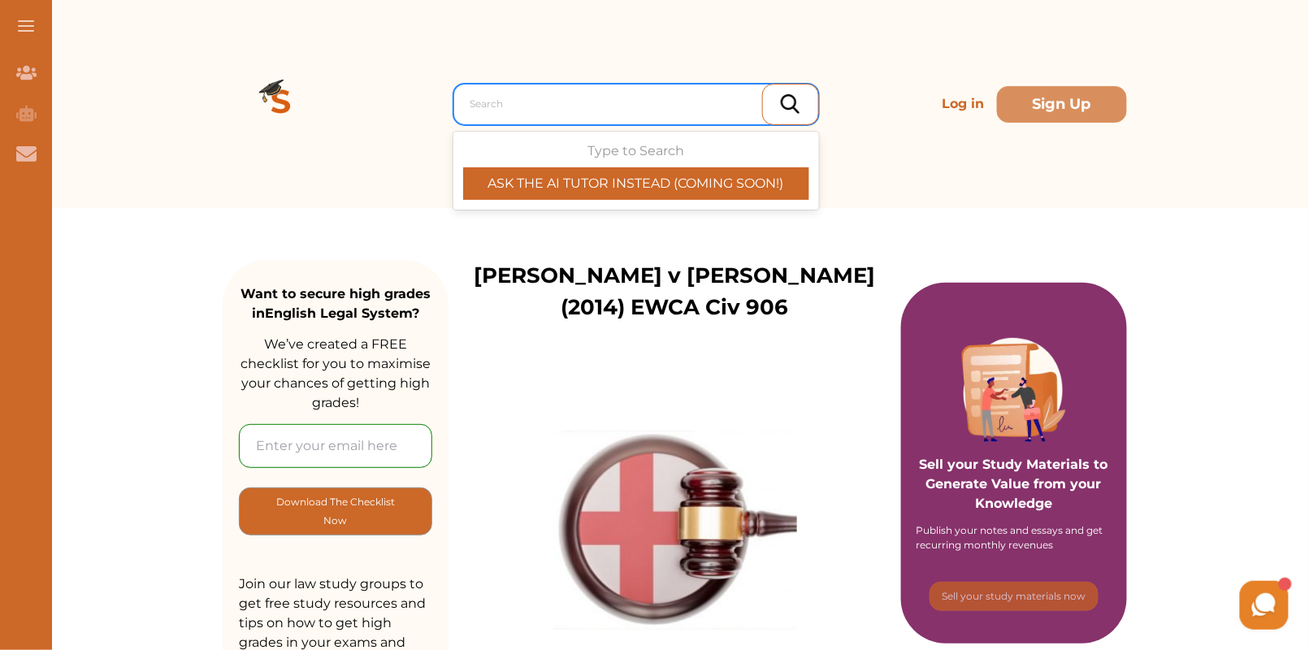
click at [583, 100] on div at bounding box center [640, 104] width 340 height 23
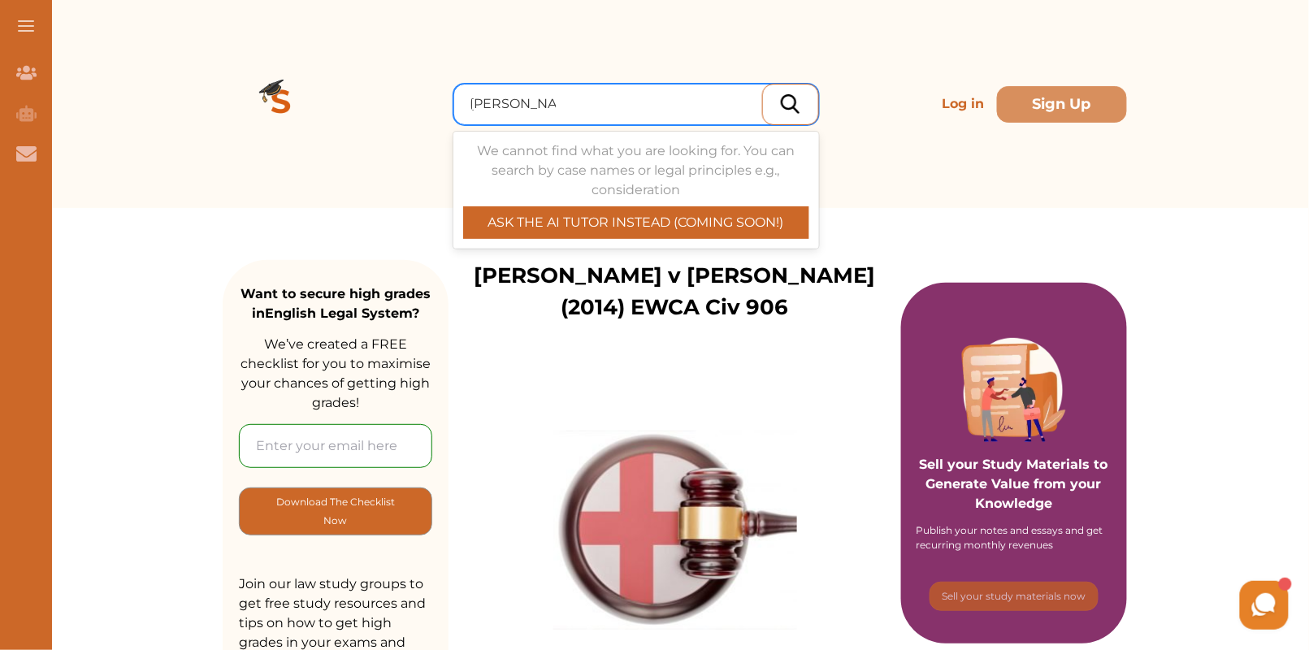
type input "lord chancellor"
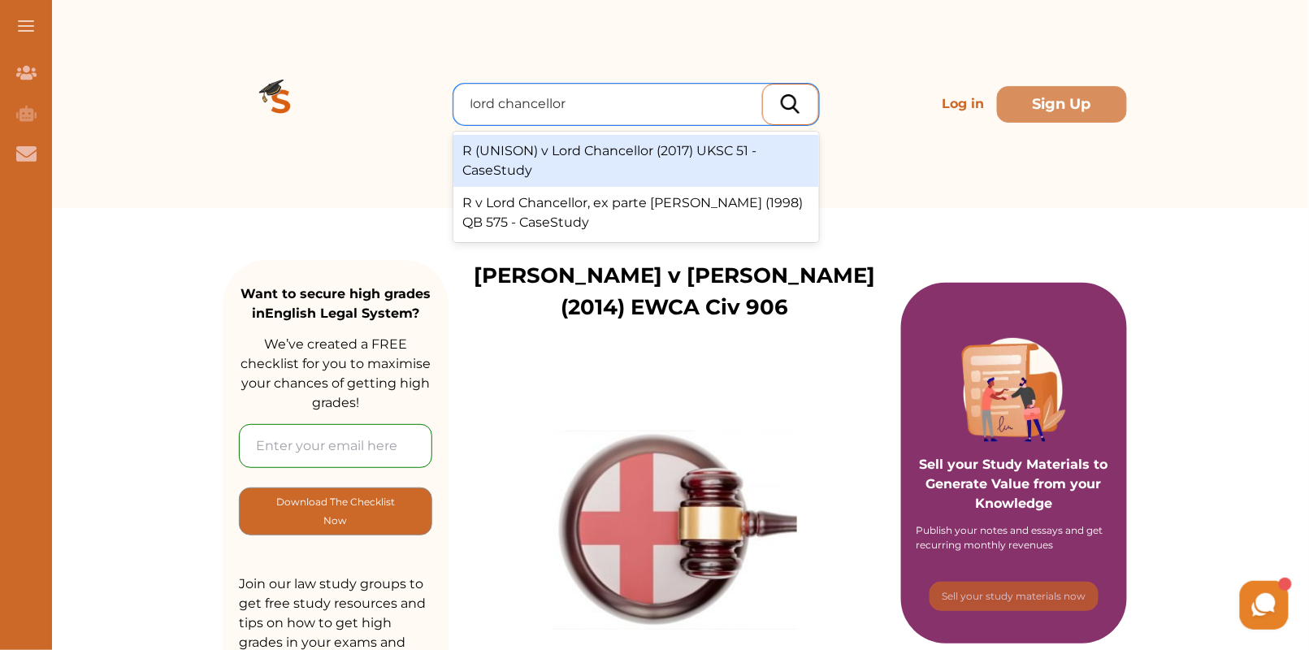
click at [782, 158] on div "R (UNISON) v Lord Chancellor (2017) UKSC 51 - CaseStudy" at bounding box center [636, 161] width 366 height 52
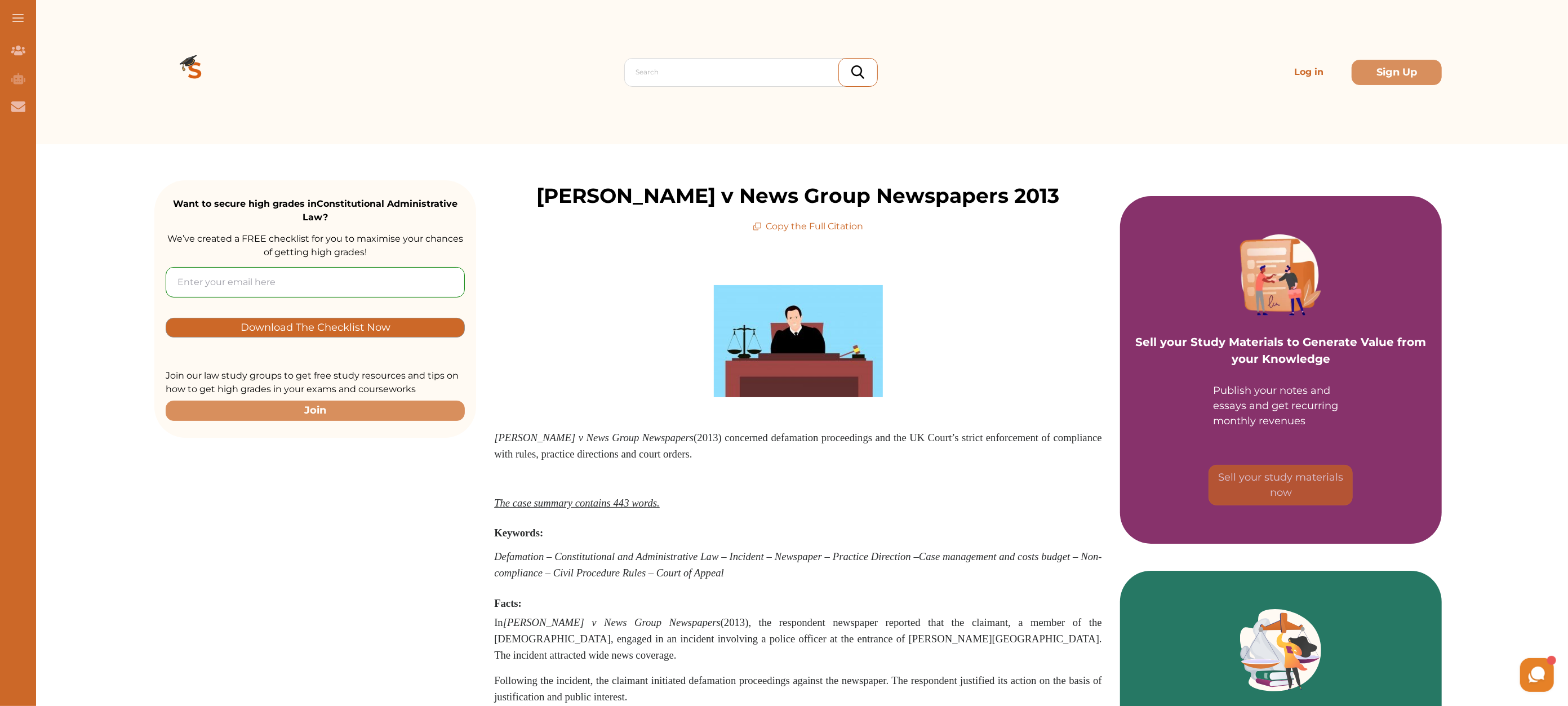
click at [329, 279] on input "email" at bounding box center [315, 282] width 299 height 31
type input "[EMAIL_ADDRESS][DOMAIN_NAME]"
click at [347, 334] on p "Download The Checklist Now" at bounding box center [316, 327] width 150 height 13
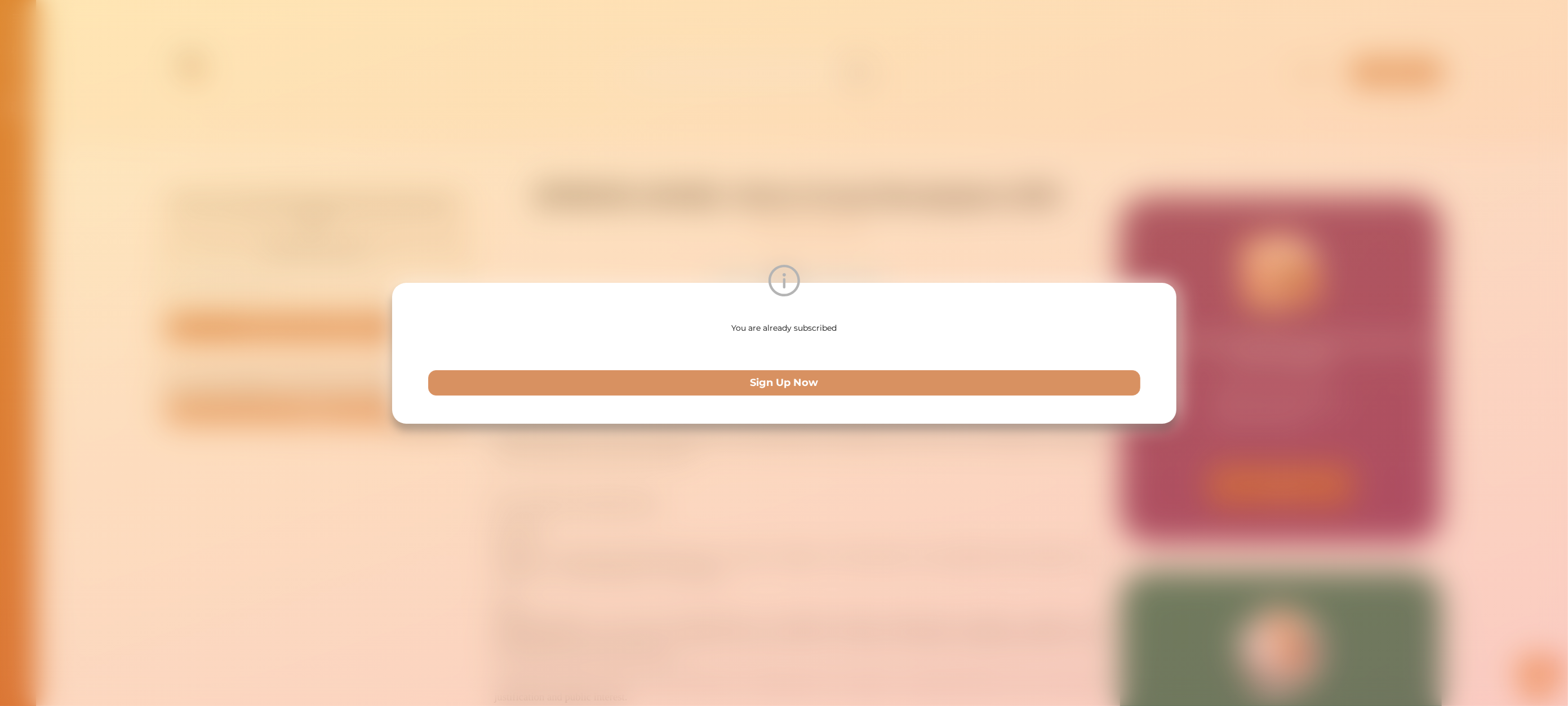
click at [1307, 280] on div "You are already subscribed Sign Up Now" at bounding box center [784, 353] width 1568 height 706
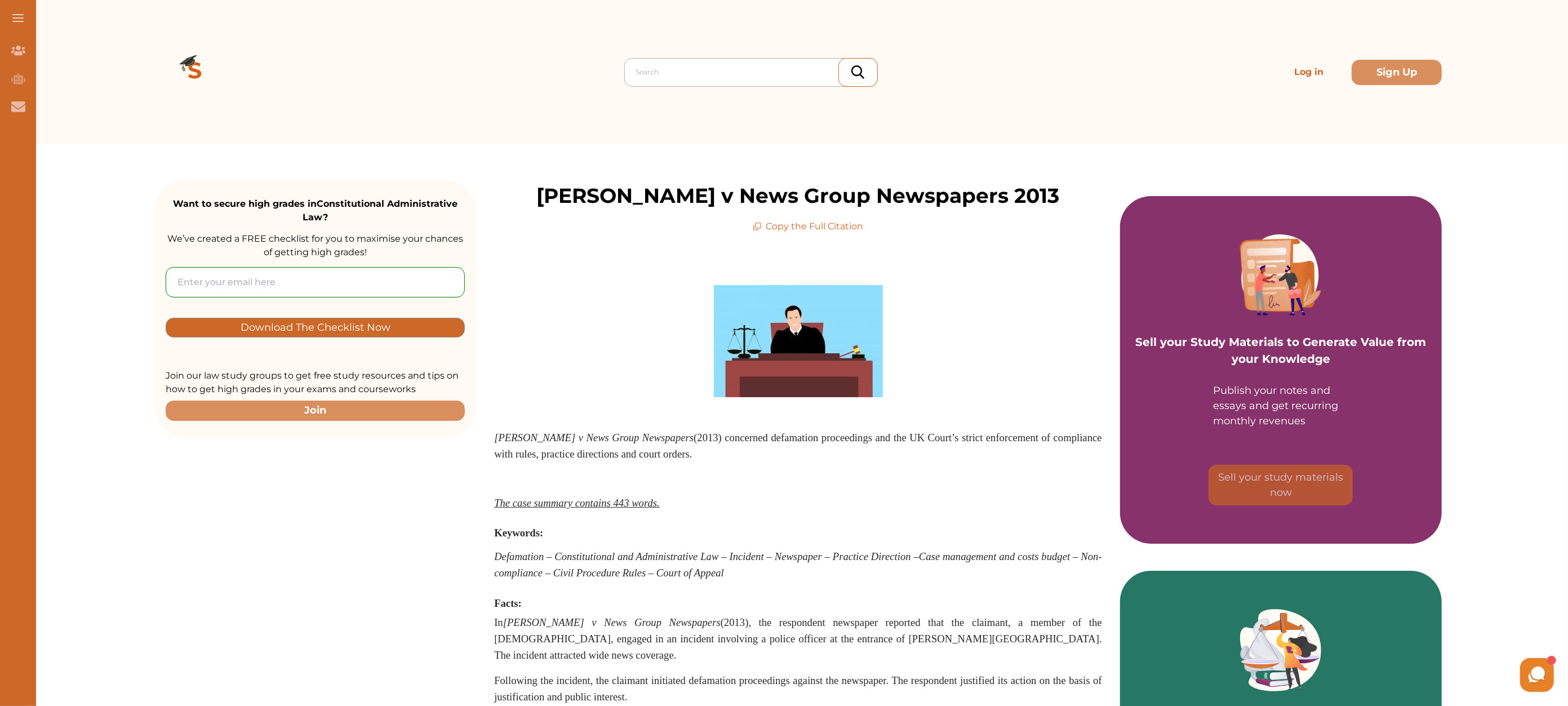
click at [677, 71] on div at bounding box center [754, 72] width 236 height 16
type input "english legal"
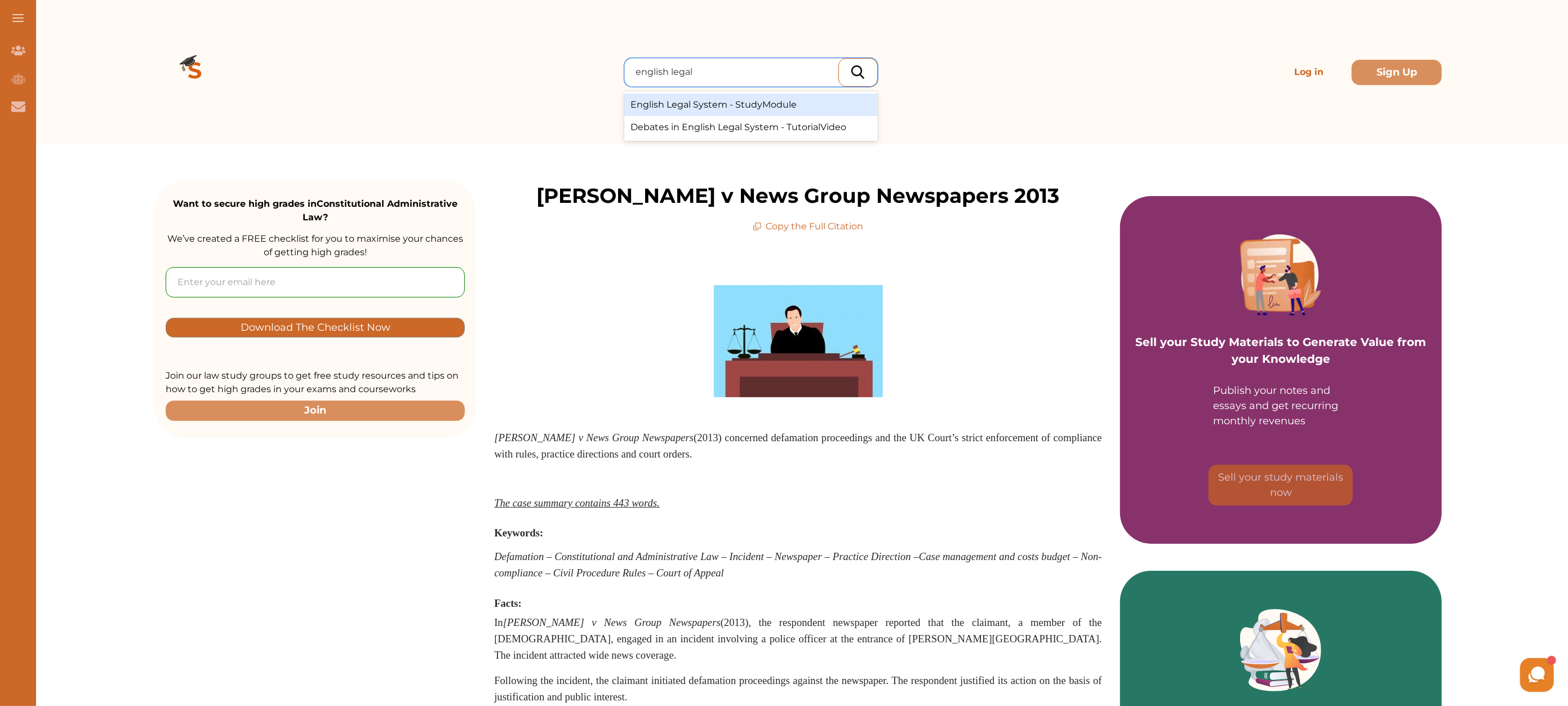
click at [709, 103] on div "English Legal System - StudyModule" at bounding box center [751, 105] width 254 height 22
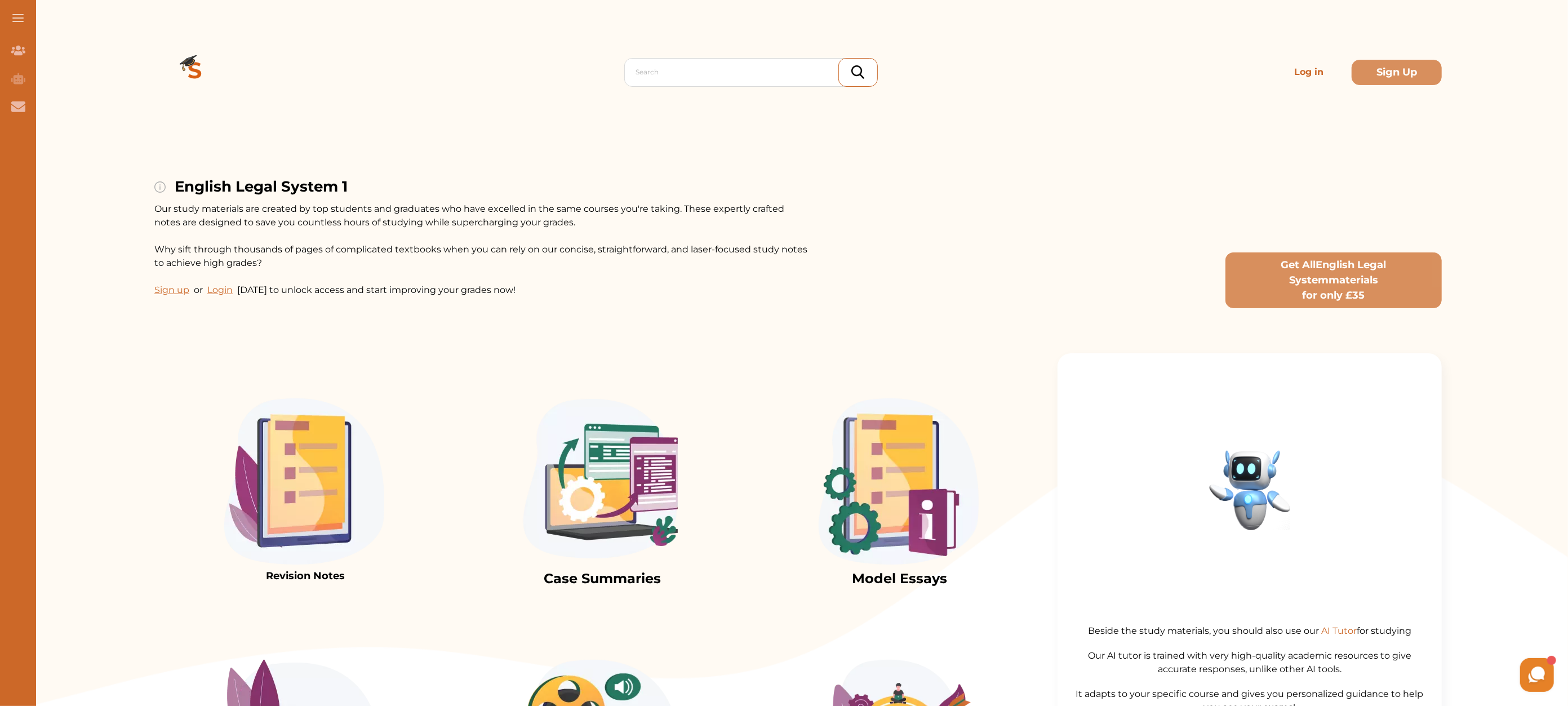
click at [675, 488] on img at bounding box center [601, 481] width 160 height 166
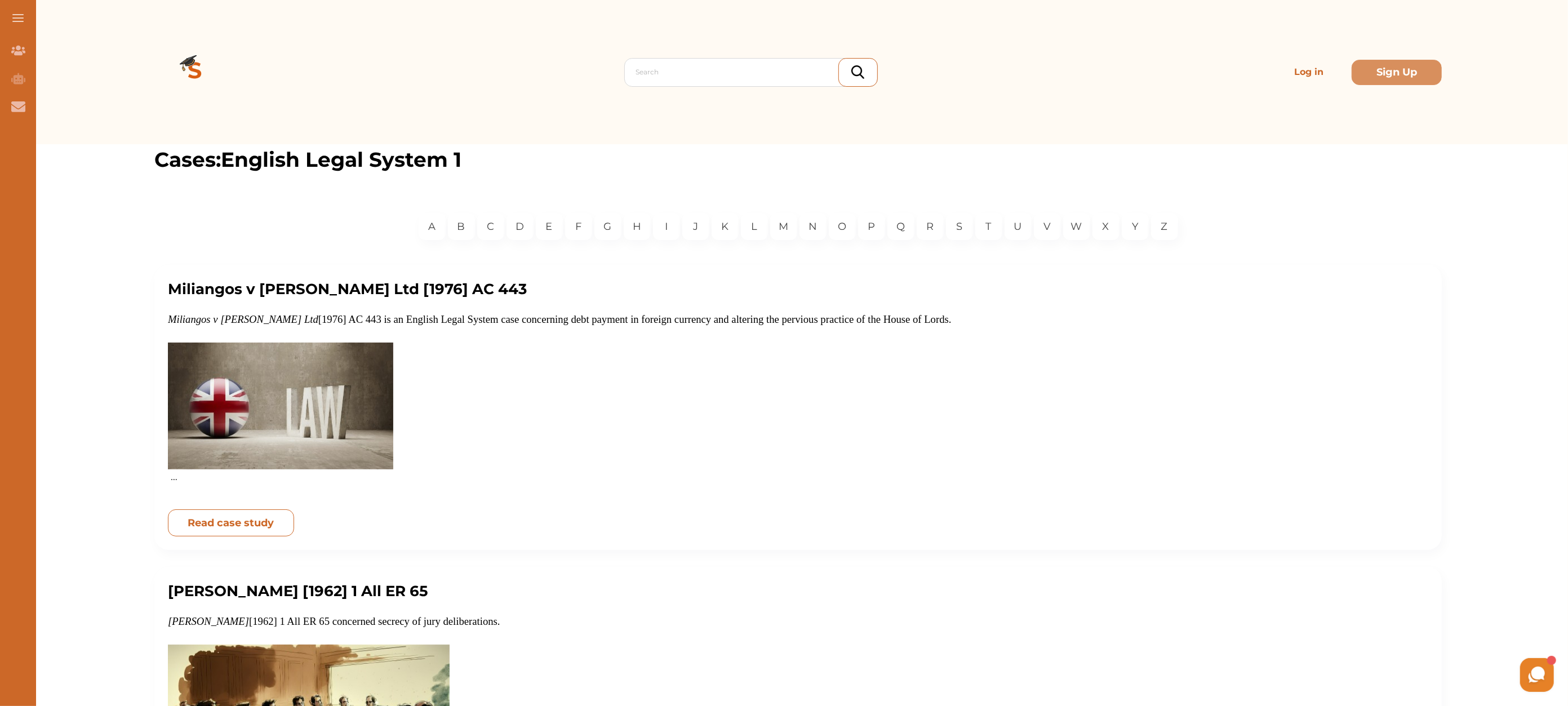
click at [270, 521] on p "Read case study" at bounding box center [231, 523] width 86 height 15
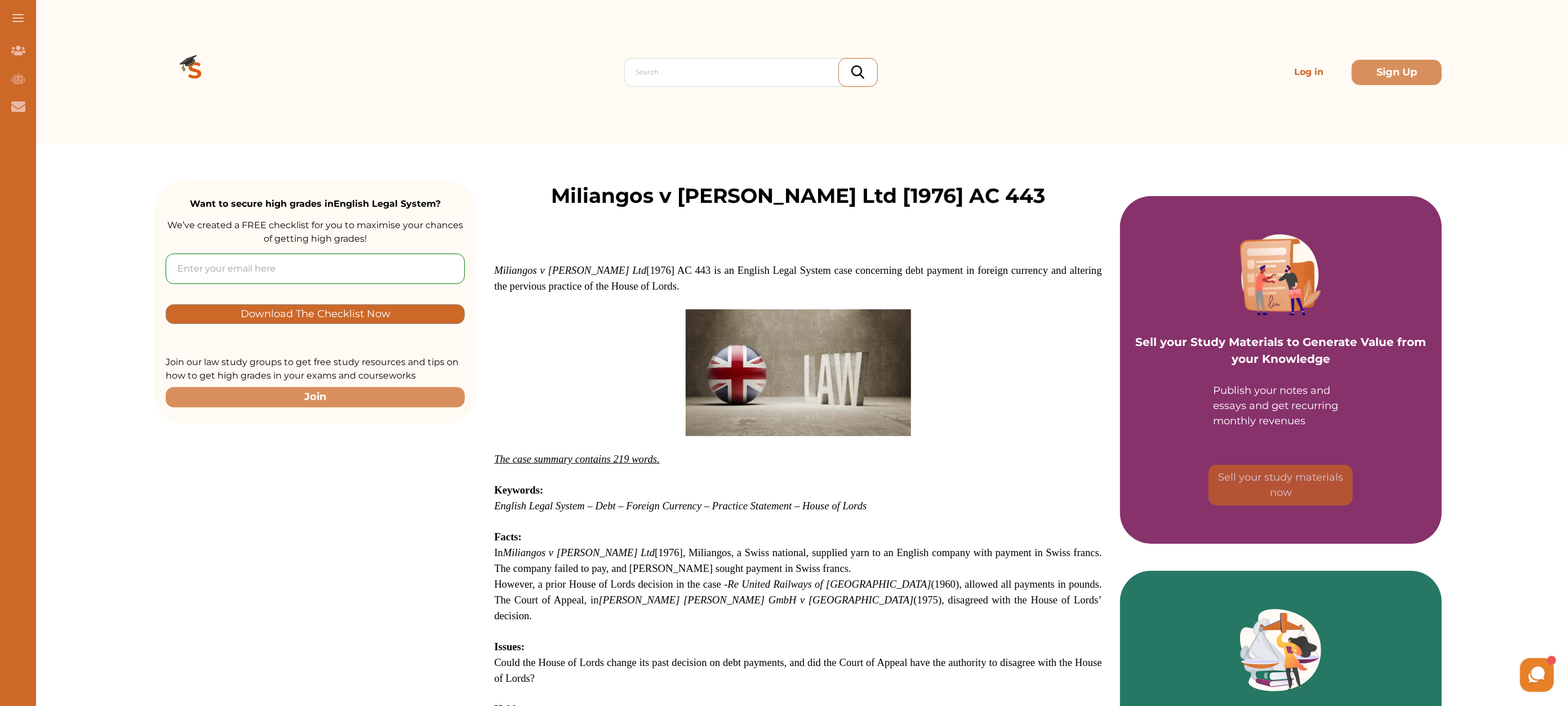
click at [223, 273] on input "email" at bounding box center [315, 269] width 299 height 31
type input "[EMAIL_ADDRESS][DOMAIN_NAME]"
click at [363, 309] on p "Download The Checklist Now" at bounding box center [316, 314] width 150 height 13
